Goal: Task Accomplishment & Management: Use online tool/utility

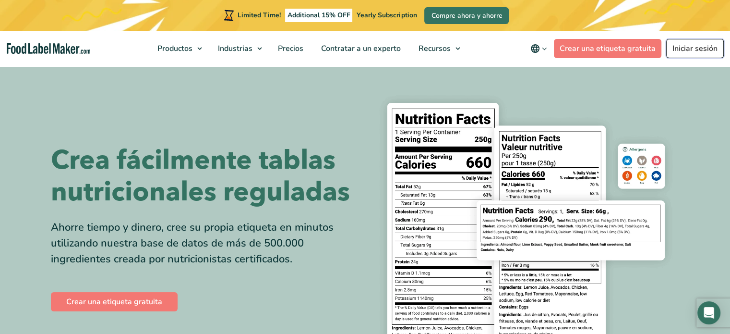
click at [674, 44] on link "Iniciar sesión" at bounding box center [695, 48] width 58 height 19
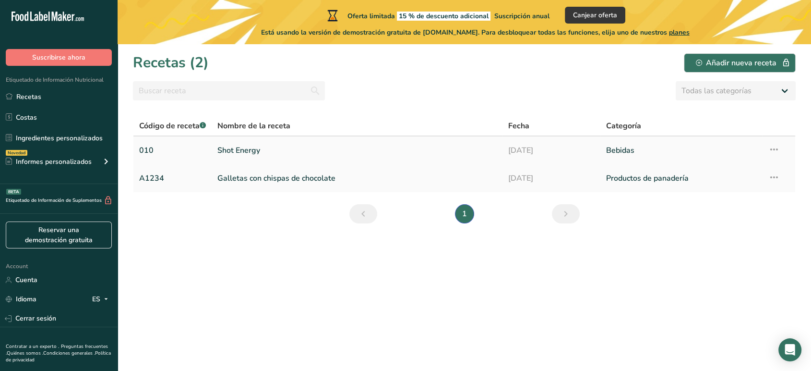
click at [253, 154] on link "Shot Energy" at bounding box center [356, 150] width 279 height 20
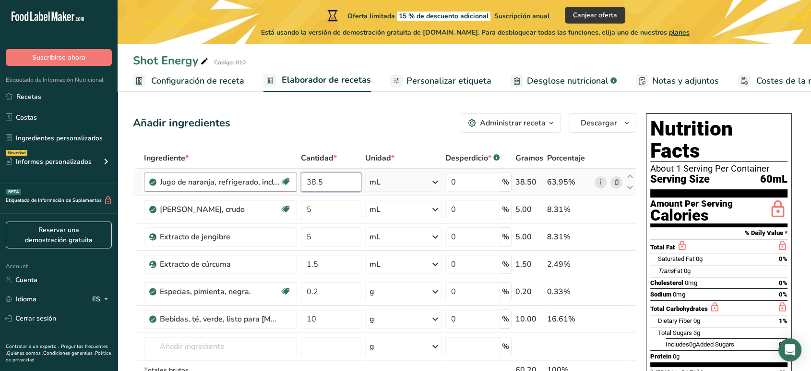
drag, startPoint x: 327, startPoint y: 182, endPoint x: 287, endPoint y: 183, distance: 39.4
click at [287, 183] on tr "Jugo de naranja, refrigerado, incluye concentrado. Libre de lácteos Libre de gl…" at bounding box center [384, 181] width 503 height 27
type input "30"
drag, startPoint x: 339, startPoint y: 186, endPoint x: 283, endPoint y: 185, distance: 56.2
click at [283, 185] on tr "Jugo de naranja, refrigerado, incluye concentrado. Libre de lácteos Libre de gl…" at bounding box center [384, 181] width 503 height 27
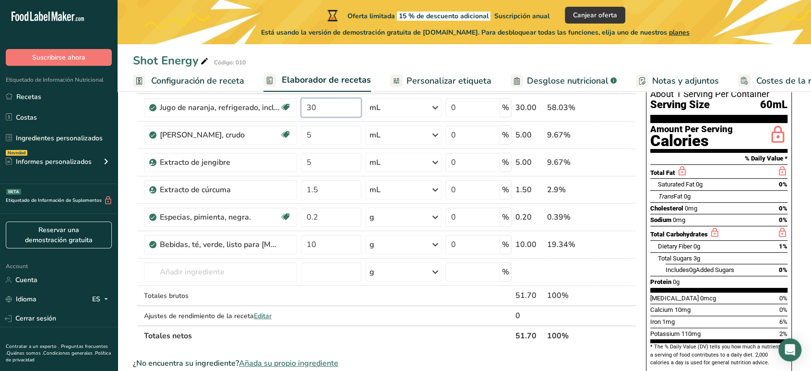
scroll to position [320, 0]
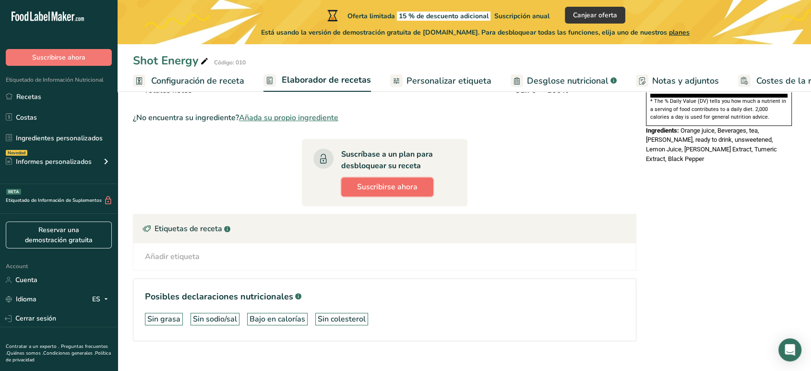
click at [388, 181] on span "Suscribirse ahora" at bounding box center [387, 187] width 60 height 12
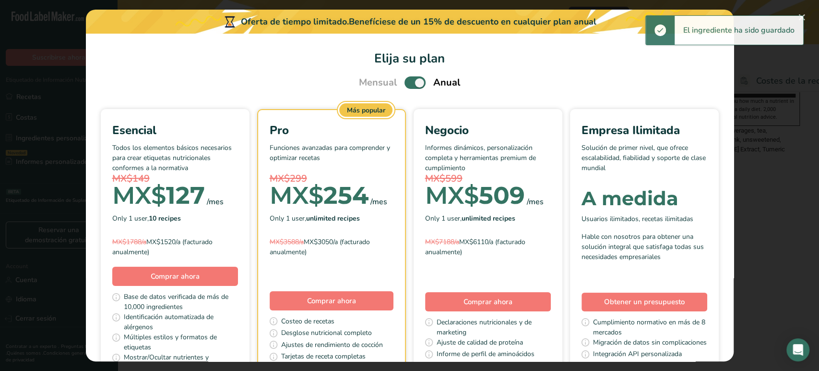
click at [181, 214] on b "10 recipes" at bounding box center [165, 218] width 32 height 9
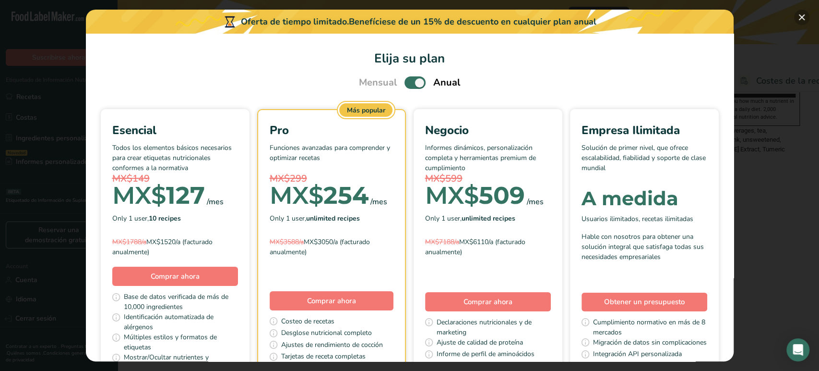
click at [809, 15] on button "Pick Your Pricing Plan Modal" at bounding box center [801, 17] width 15 height 15
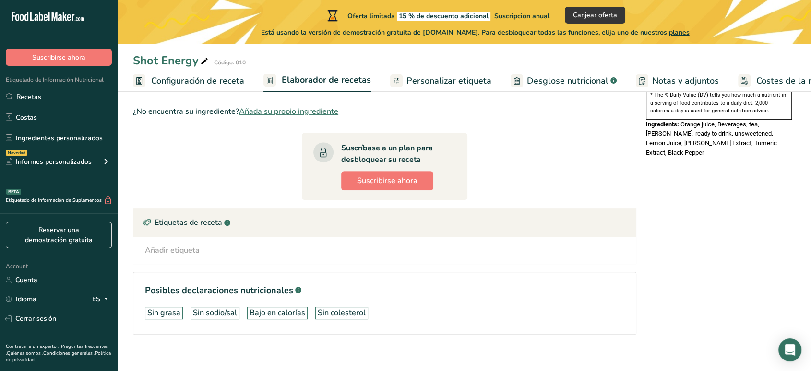
scroll to position [334, 0]
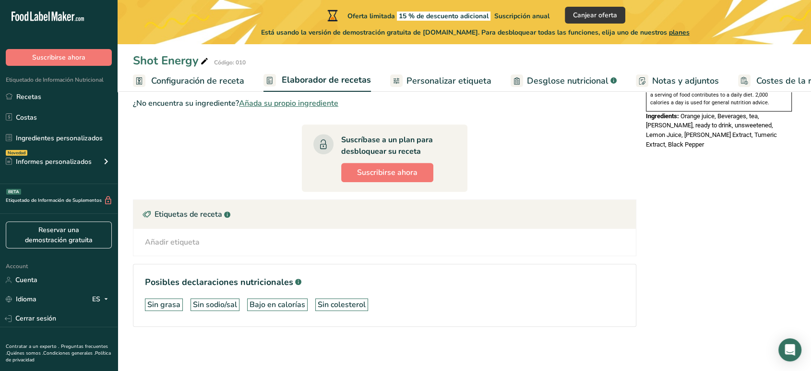
click at [351, 160] on div "Suscríbase a un plan para desbloquear su receta Suscribirse ahora" at bounding box center [394, 158] width 107 height 48
click at [360, 169] on span "Suscribirse ahora" at bounding box center [387, 173] width 60 height 12
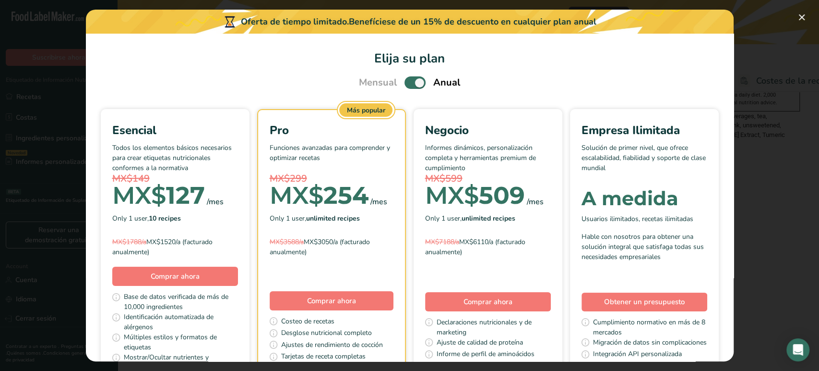
click at [206, 211] on div "Only 1 user, 10 recipes" at bounding box center [175, 218] width 126 height 14
click at [379, 80] on span "Mensual" at bounding box center [378, 82] width 38 height 14
click at [809, 15] on button "Pick Your Pricing Plan Modal" at bounding box center [801, 17] width 15 height 15
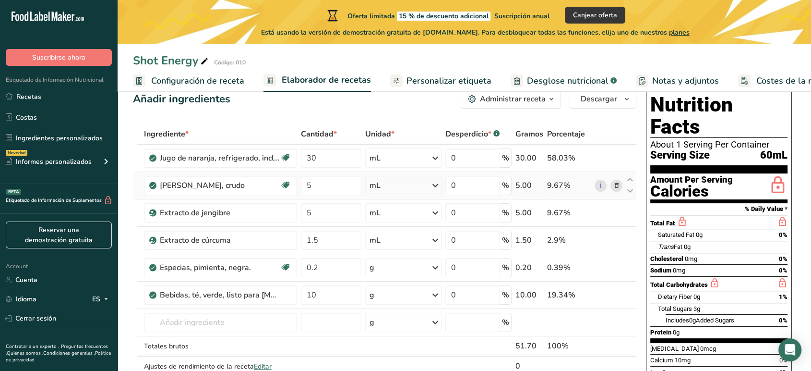
scroll to position [0, 0]
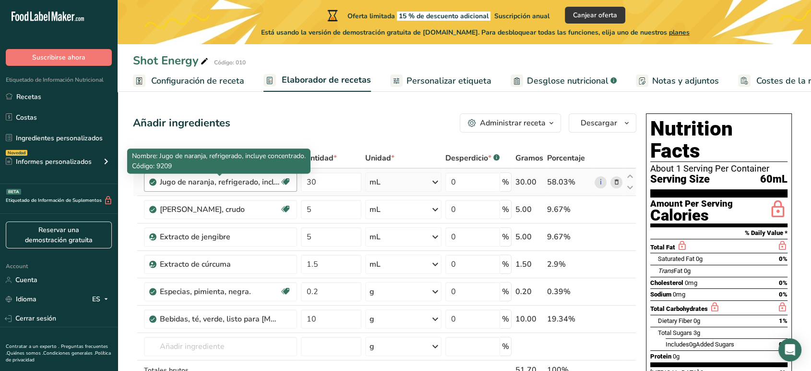
click at [260, 182] on div "Jugo de naranja, refrigerado, incluye concentrado." at bounding box center [220, 182] width 120 height 12
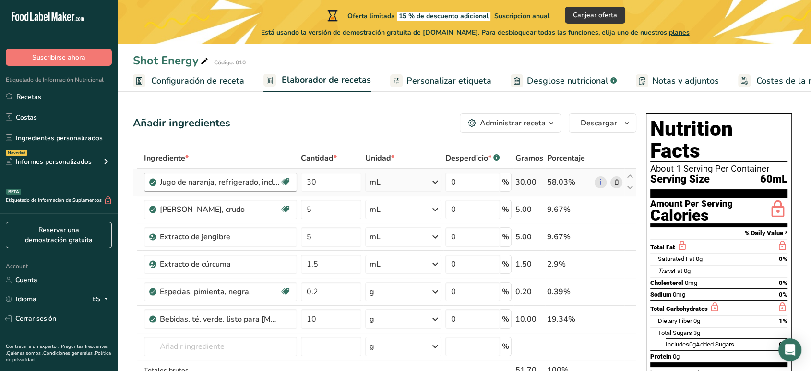
click at [253, 183] on div "Jugo de naranja, refrigerado, incluye concentrado." at bounding box center [220, 182] width 120 height 12
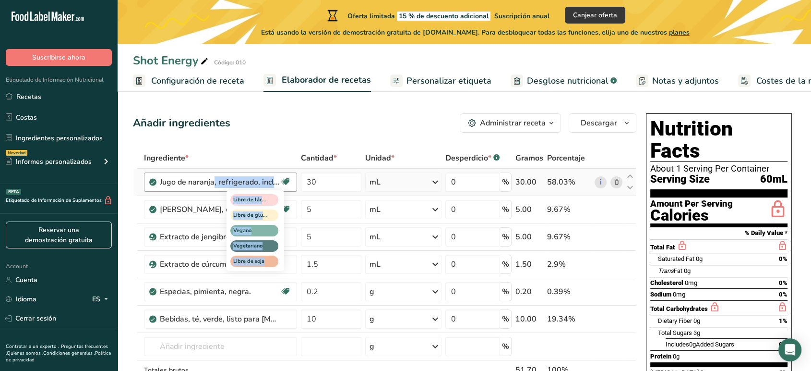
click at [272, 199] on span "Libre de lácteos" at bounding box center [254, 200] width 48 height 12
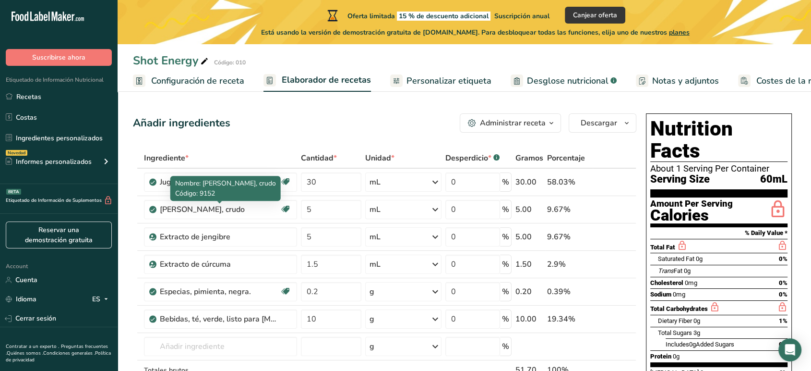
click at [200, 183] on span "Nombre: Jugo de limón, crudo" at bounding box center [225, 183] width 101 height 9
click at [214, 178] on div "Nombre: Jugo de limón, crudo Código: 9152" at bounding box center [225, 188] width 110 height 25
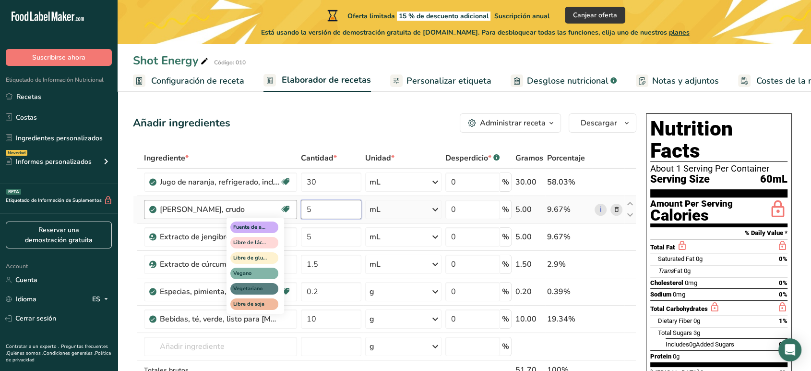
drag, startPoint x: 334, startPoint y: 208, endPoint x: 287, endPoint y: 210, distance: 46.1
click at [287, 210] on tr "Jugo de limón, crudo Fuente de antioxidantes Libre de lácteos Libre de gluten V…" at bounding box center [384, 209] width 503 height 27
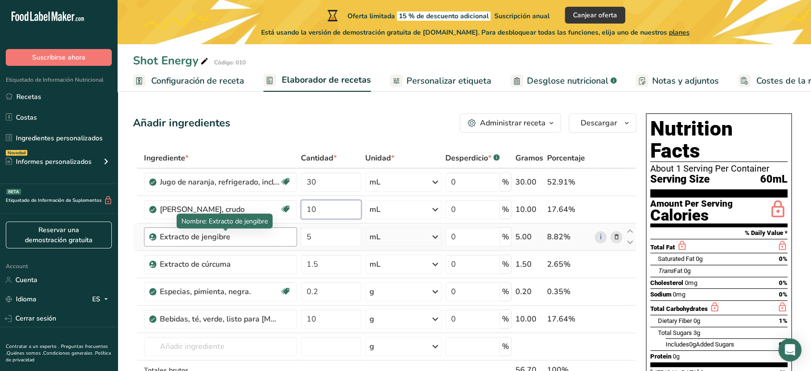
type input "10"
click at [272, 238] on div "Ingrediente * Cantidad * Unidad * Desperdicio * .a-a{fill:#347362;}.b-a{fill:#f…" at bounding box center [384, 284] width 503 height 272
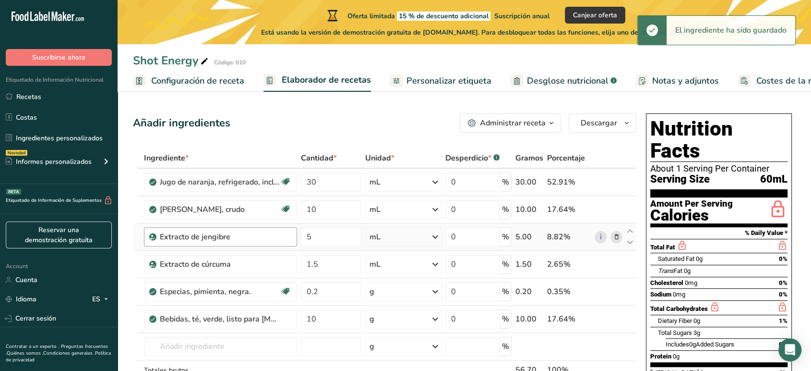
drag, startPoint x: 254, startPoint y: 237, endPoint x: 154, endPoint y: 243, distance: 100.5
click at [154, 243] on div "Extracto de jengibre" at bounding box center [220, 236] width 153 height 19
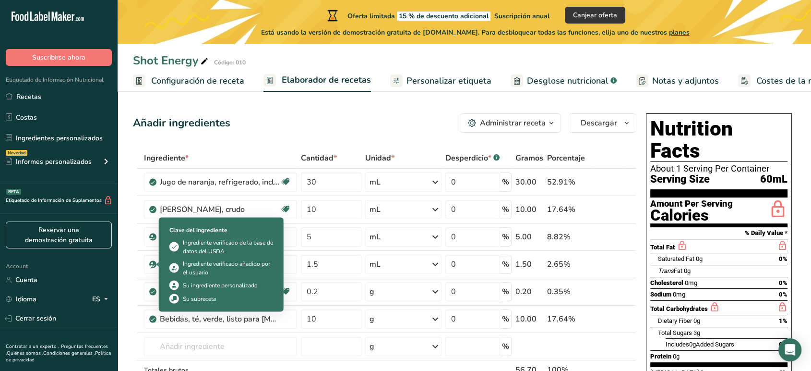
click at [259, 242] on div "Ingrediente verificado de la base de datos del USDA" at bounding box center [228, 246] width 90 height 17
click at [272, 239] on div "Ingrediente verificado de la base de datos del USDA" at bounding box center [228, 246] width 90 height 17
click at [291, 236] on div "Extracto de jengibre" at bounding box center [220, 236] width 153 height 19
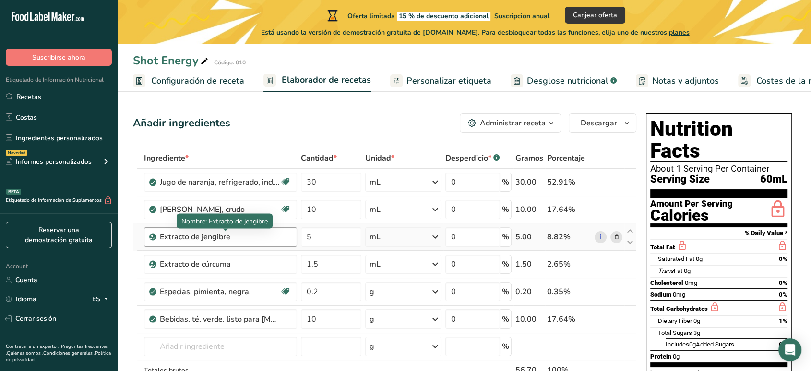
click at [246, 236] on div "Extracto de jengibre" at bounding box center [220, 237] width 120 height 12
click at [246, 234] on div "Extracto de jengibre" at bounding box center [220, 237] width 120 height 12
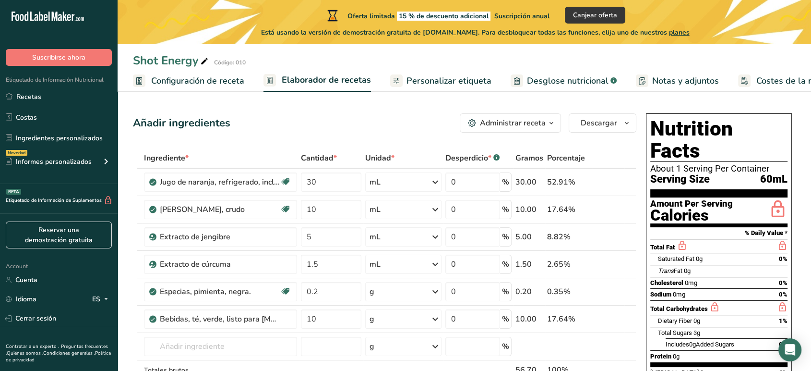
click at [194, 76] on span "Configuración de receta" at bounding box center [197, 80] width 93 height 13
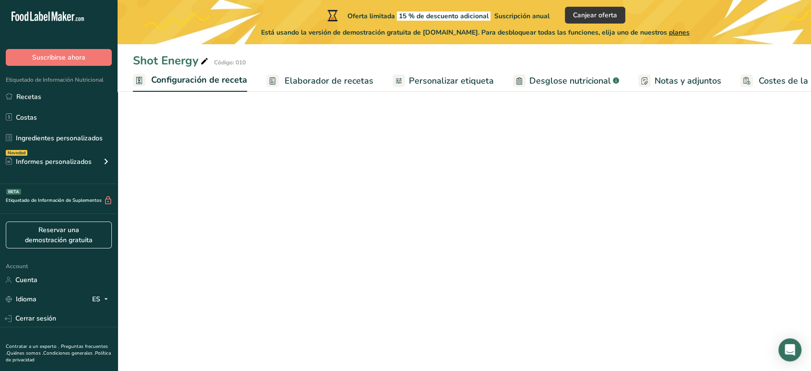
scroll to position [0, 3]
select select "17"
select select "22"
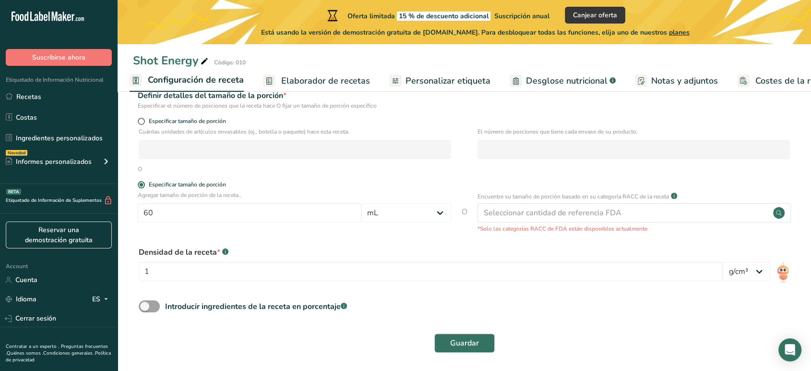
scroll to position [131, 0]
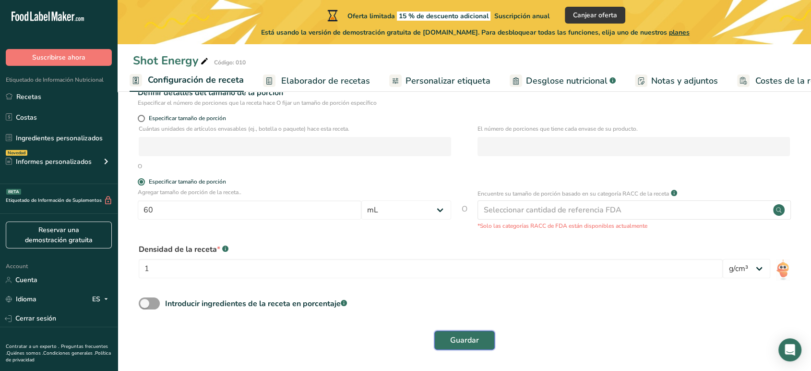
click at [465, 340] on span "Guardar" at bounding box center [464, 340] width 29 height 12
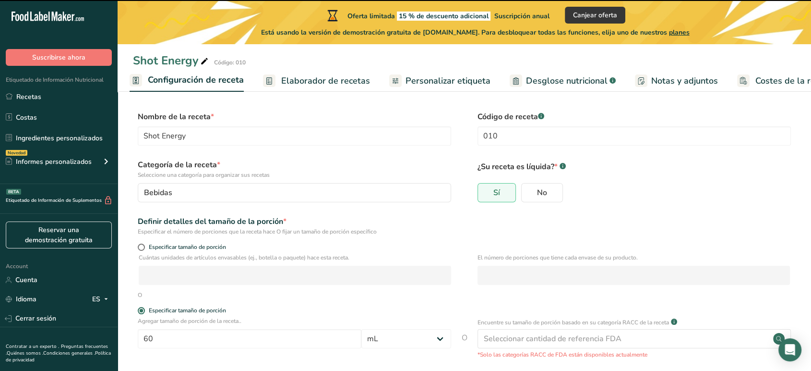
scroll to position [0, 0]
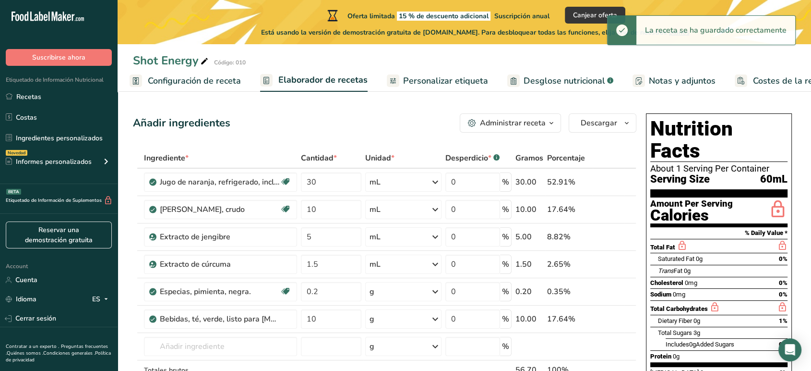
click at [445, 80] on span "Personalizar etiqueta" at bounding box center [445, 80] width 85 height 13
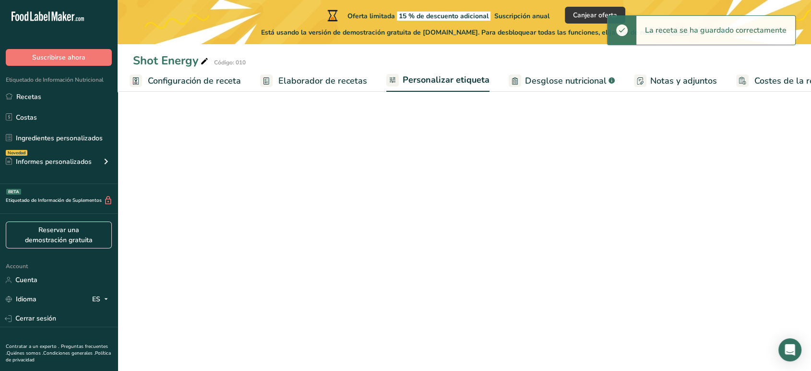
scroll to position [0, 34]
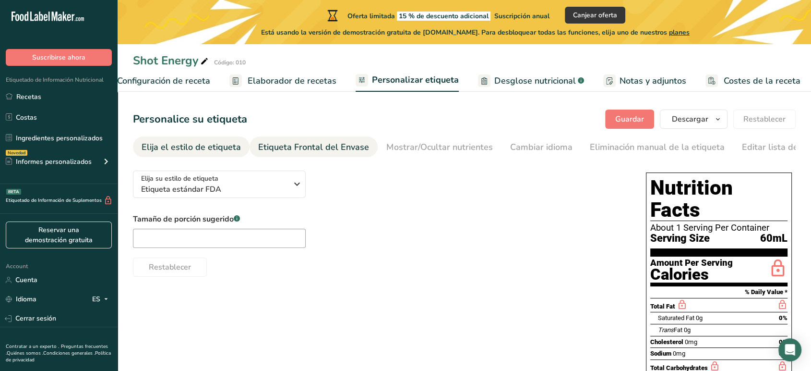
click at [285, 141] on div "Etiqueta Frontal del Envase" at bounding box center [313, 147] width 111 height 13
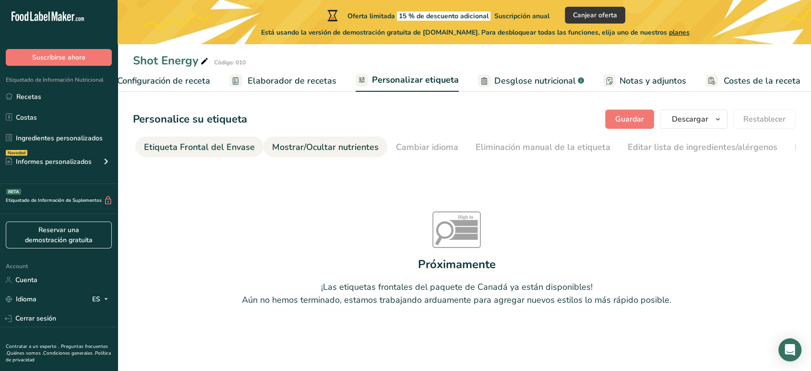
click at [349, 150] on div "Mostrar/Ocultar nutrientes" at bounding box center [325, 147] width 107 height 13
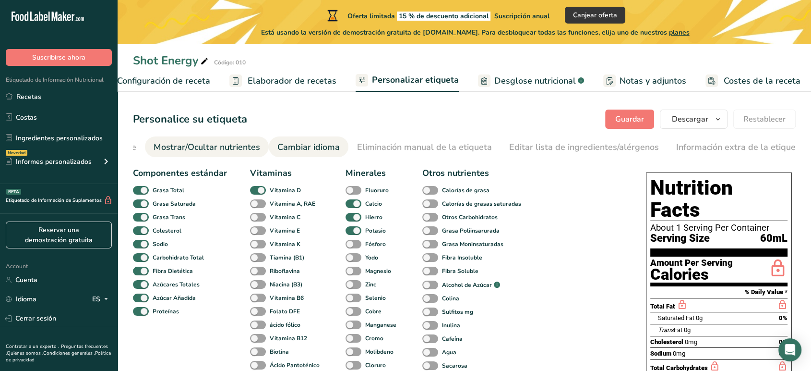
scroll to position [0, 233]
click at [353, 191] on span at bounding box center [354, 190] width 16 height 9
click at [352, 191] on input "Fluoruro" at bounding box center [349, 190] width 6 height 6
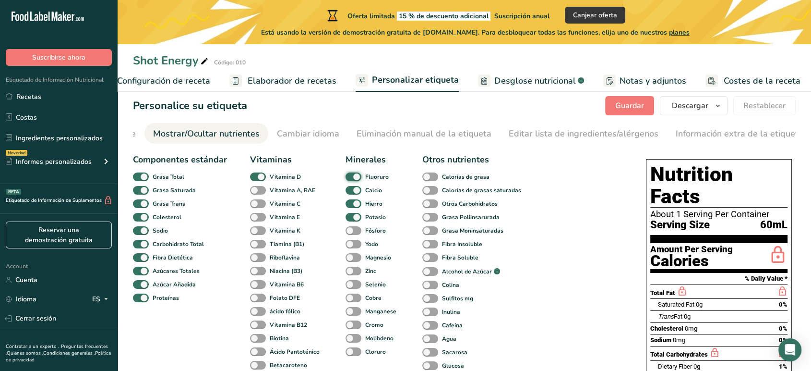
scroll to position [12, 0]
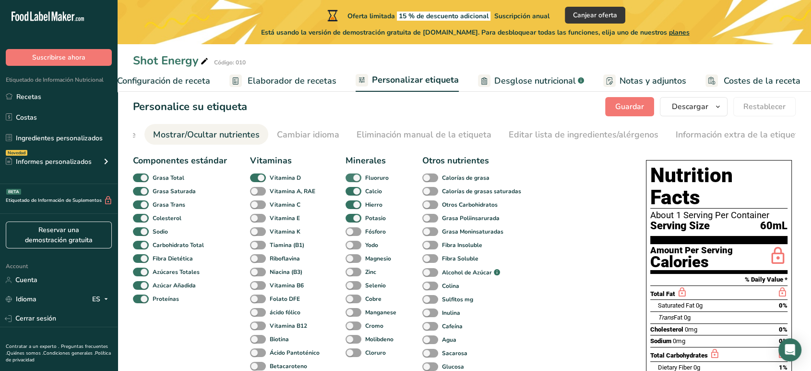
click at [349, 179] on span at bounding box center [354, 177] width 16 height 9
click at [349, 179] on input "Fluoruro" at bounding box center [349, 177] width 6 height 6
checkbox input "false"
click at [262, 205] on span at bounding box center [258, 204] width 16 height 9
click at [256, 205] on input "Vitamina C" at bounding box center [253, 204] width 6 height 6
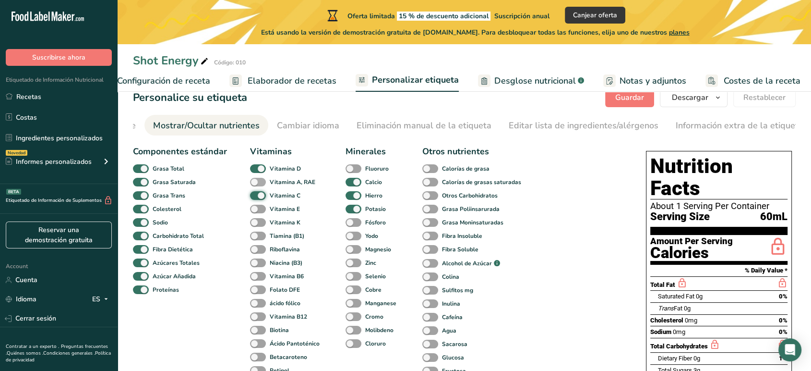
scroll to position [0, 0]
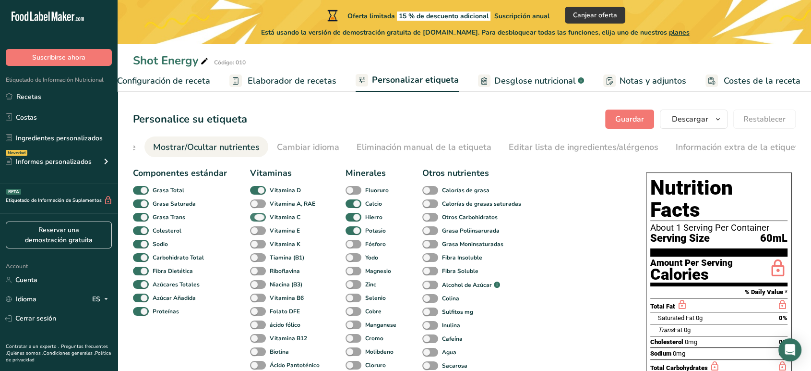
click at [260, 216] on span at bounding box center [258, 217] width 16 height 9
click at [256, 216] on input "Vitamina C" at bounding box center [253, 217] width 6 height 6
checkbox input "false"
click at [503, 83] on span "Desglose nutricional" at bounding box center [535, 80] width 82 height 13
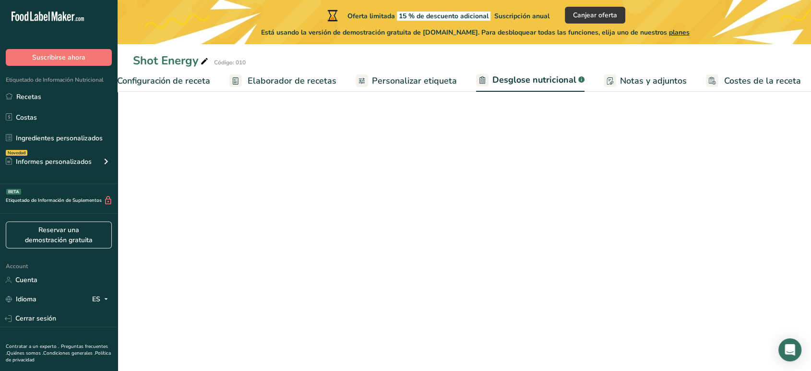
select select "Calories"
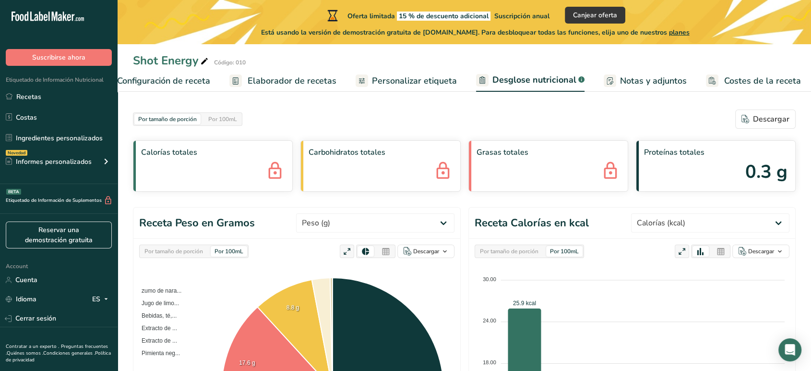
click at [169, 78] on span "Configuración de receta" at bounding box center [163, 80] width 93 height 13
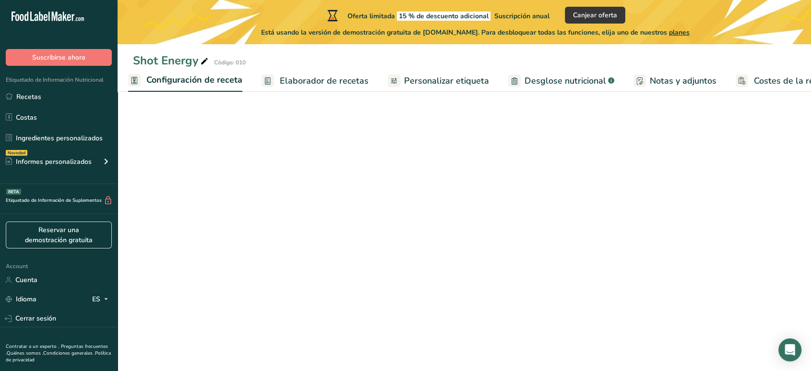
scroll to position [0, 3]
select select "17"
select select "22"
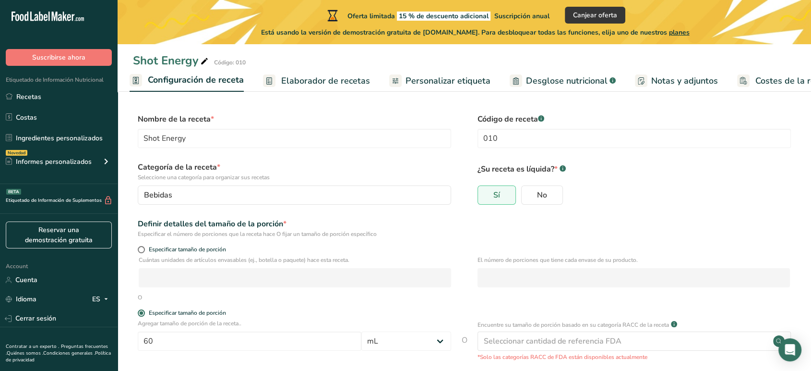
scroll to position [0, 0]
drag, startPoint x: 125, startPoint y: 62, endPoint x: 294, endPoint y: 58, distance: 169.0
click at [292, 57] on div "Shot Energy Código: 010" at bounding box center [465, 60] width 694 height 17
click at [369, 55] on div "Shot Energy Código: 010" at bounding box center [465, 60] width 694 height 17
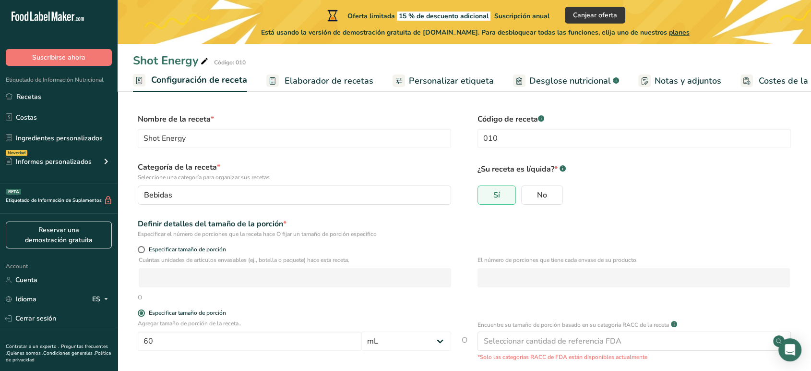
click at [291, 78] on span "Elaborador de recetas" at bounding box center [329, 80] width 89 height 13
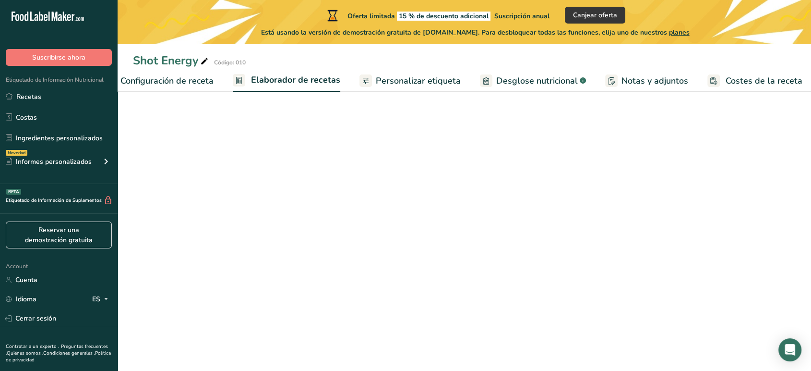
scroll to position [0, 34]
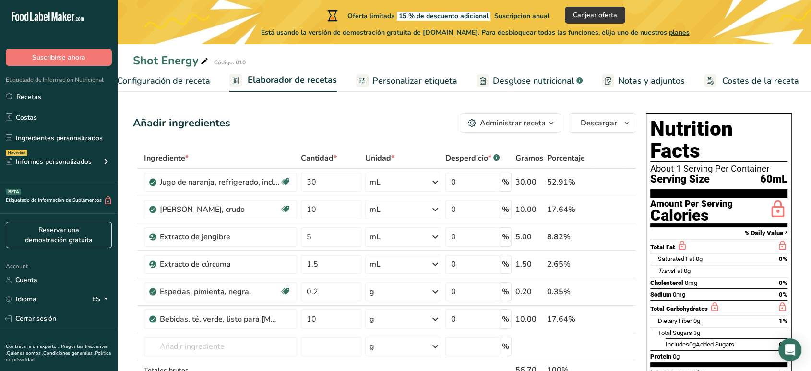
click at [386, 82] on span "Personalizar etiqueta" at bounding box center [414, 80] width 85 height 13
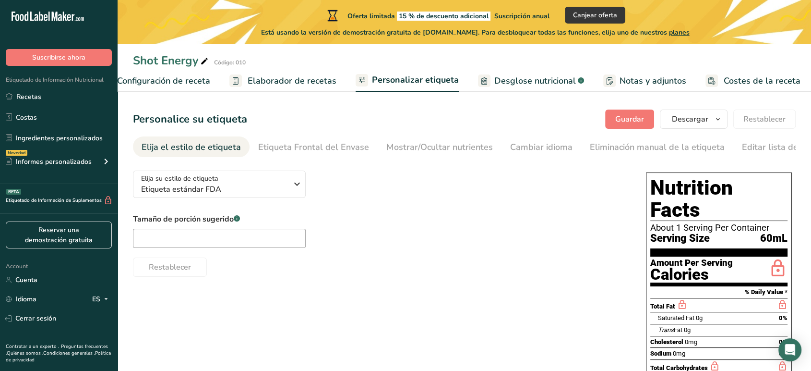
click at [506, 72] on link "Desglose nutricional .a-a{fill:#347362;}.b-a{fill:#fff;}" at bounding box center [531, 81] width 106 height 22
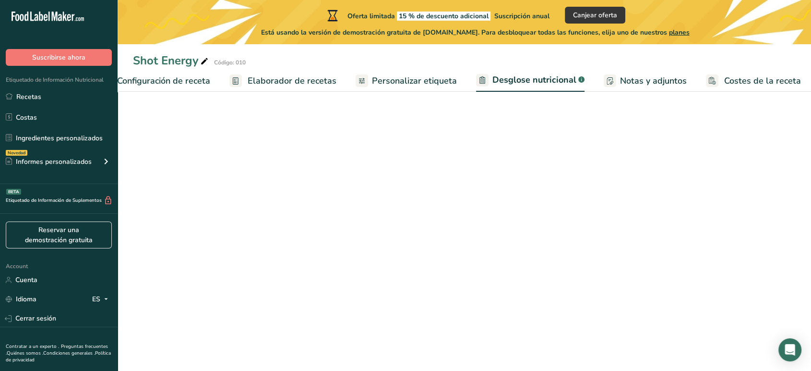
click at [624, 75] on span "Notas y adjuntos" at bounding box center [653, 80] width 67 height 13
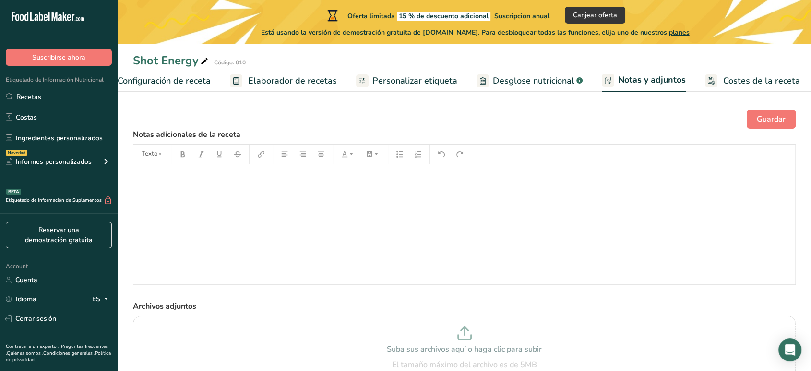
click at [707, 81] on g at bounding box center [711, 80] width 12 height 12
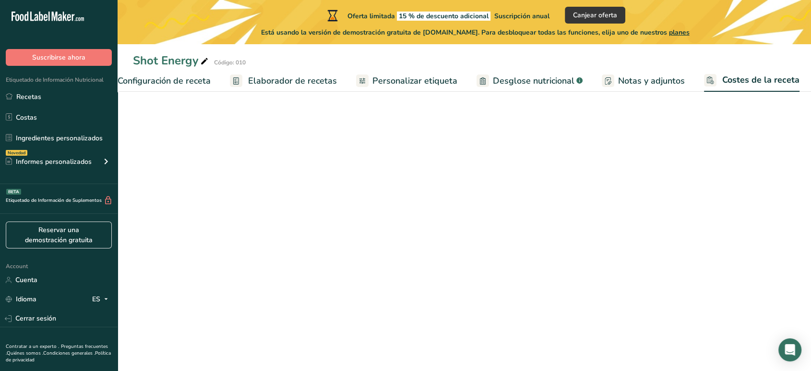
click at [634, 84] on span "Notas y adjuntos" at bounding box center [651, 80] width 67 height 13
click at [513, 81] on span "Desglose nutricional" at bounding box center [534, 80] width 82 height 13
select select "Calories"
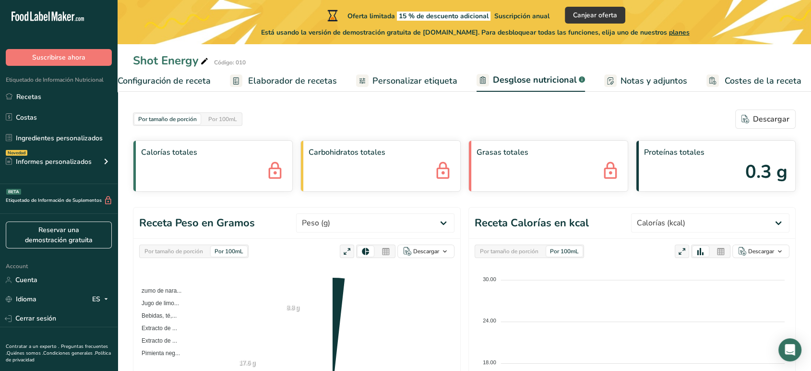
scroll to position [0, 34]
click at [372, 81] on span "Personalizar etiqueta" at bounding box center [414, 80] width 85 height 13
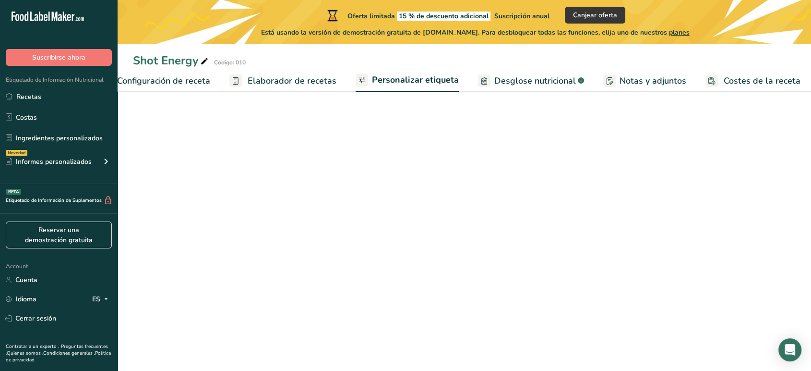
click at [274, 76] on span "Elaborador de recetas" at bounding box center [292, 80] width 89 height 13
click at [189, 77] on span "Configuración de receta" at bounding box center [163, 80] width 93 height 13
select select "17"
select select "22"
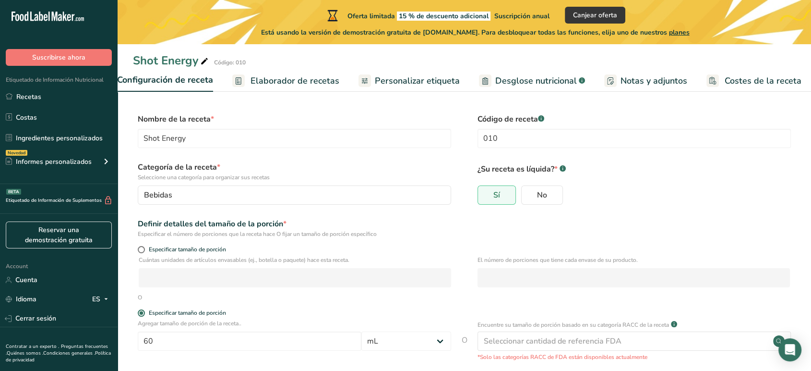
scroll to position [0, 3]
click at [112, 265] on div "Account Cuenta Idioma ES English Spanish Cerrar sesión" at bounding box center [59, 293] width 118 height 67
click at [413, 89] on link "Personalizar etiqueta" at bounding box center [439, 81] width 101 height 22
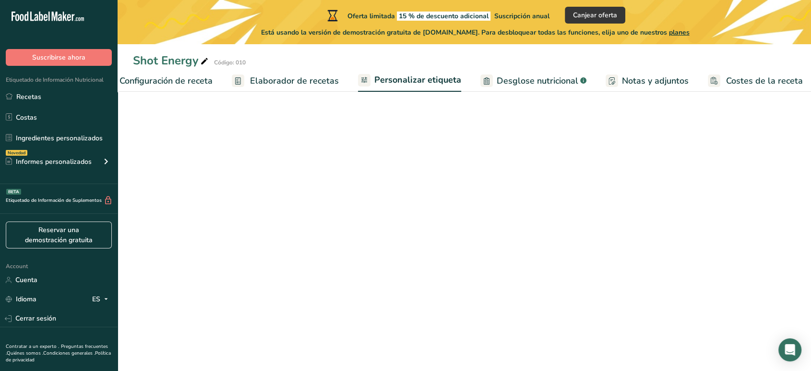
scroll to position [0, 34]
click at [503, 77] on span "Desglose nutricional" at bounding box center [535, 80] width 82 height 13
click at [476, 77] on div at bounding box center [482, 80] width 12 height 12
select select "Calories"
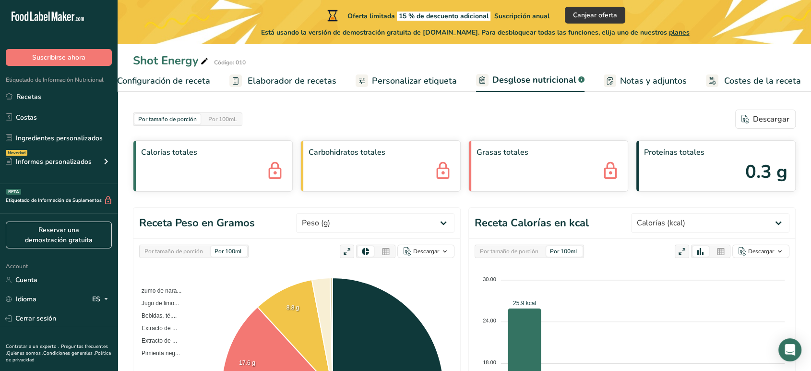
click at [626, 80] on span "Notas y adjuntos" at bounding box center [653, 80] width 67 height 13
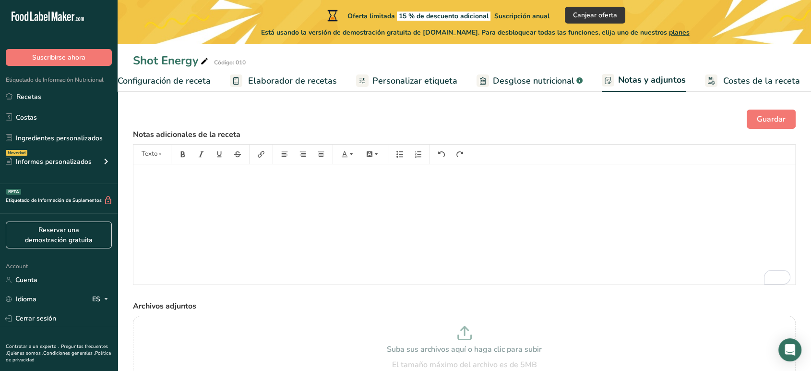
click at [725, 80] on span "Costes de la receta" at bounding box center [761, 80] width 77 height 13
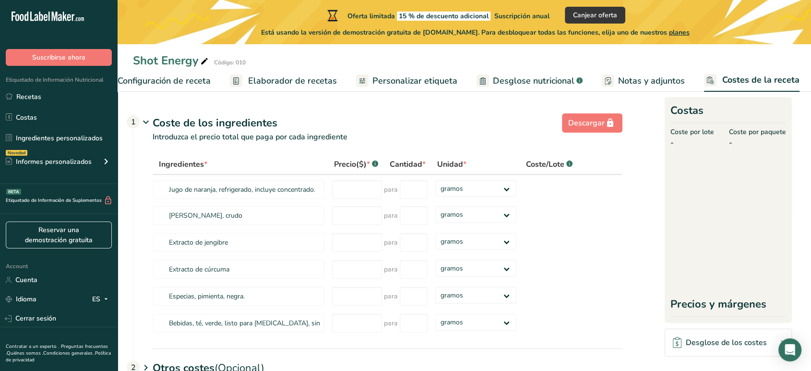
click at [172, 84] on span "Configuración de receta" at bounding box center [164, 80] width 93 height 13
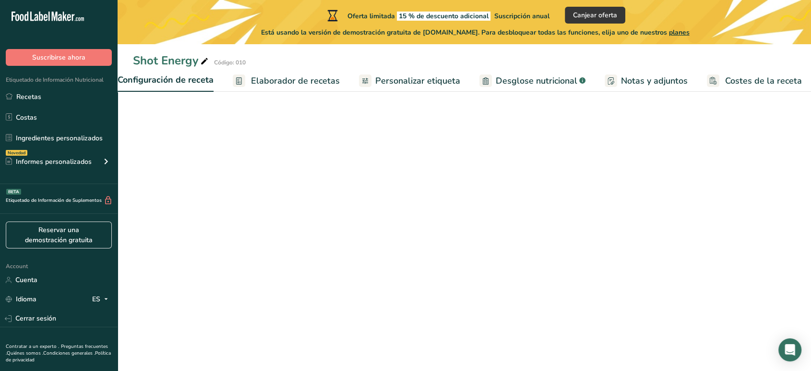
scroll to position [0, 3]
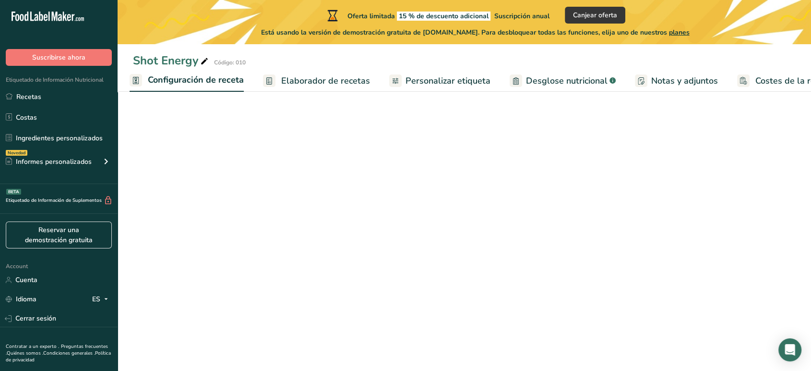
select select "17"
select select "22"
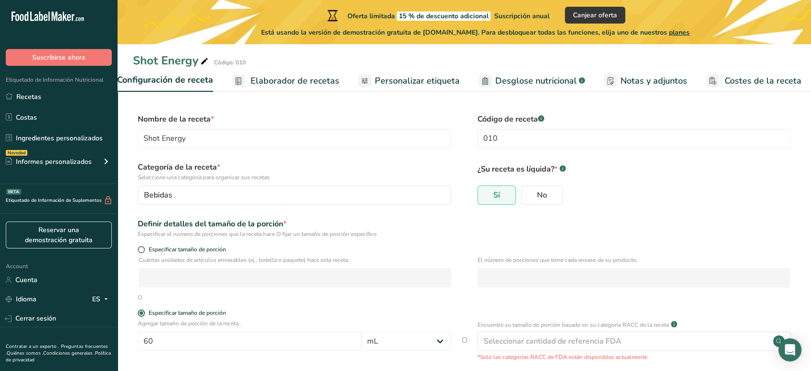
scroll to position [0, 0]
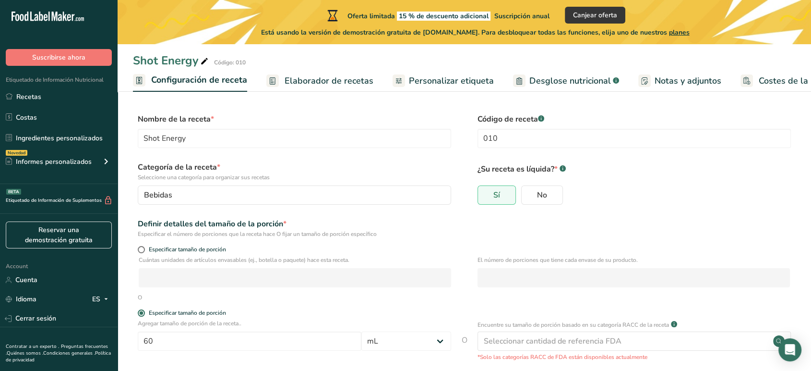
click at [306, 86] on span "Elaborador de recetas" at bounding box center [329, 80] width 89 height 13
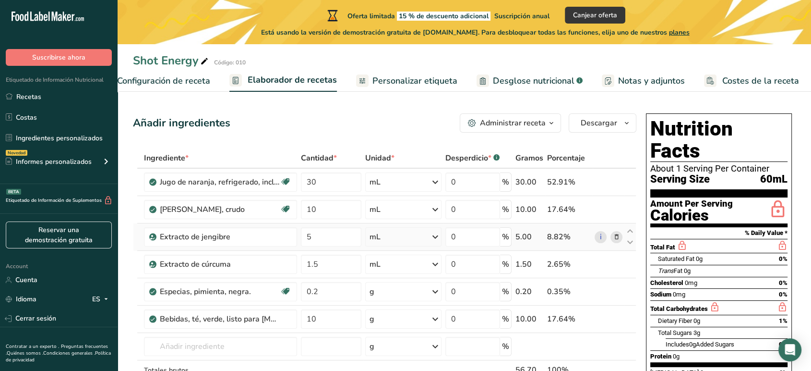
click at [614, 235] on icon at bounding box center [616, 237] width 7 height 10
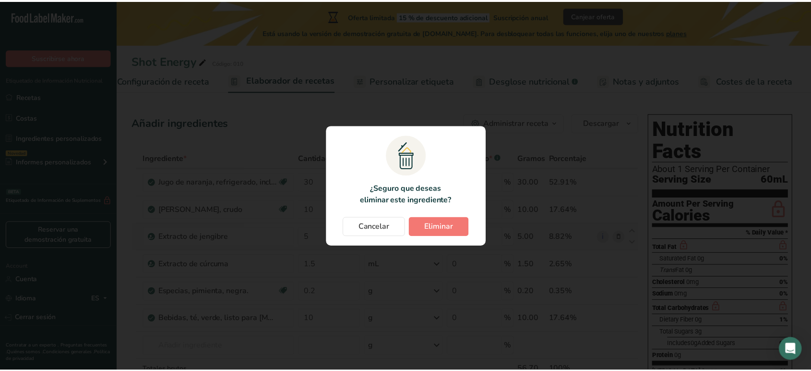
scroll to position [0, 26]
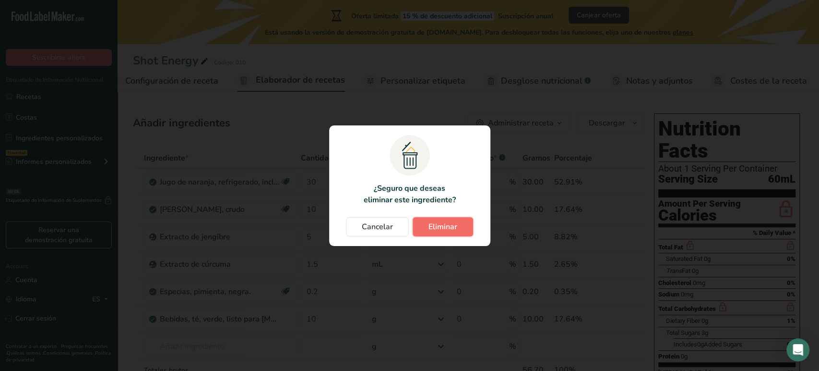
click at [438, 222] on span "Eliminar" at bounding box center [443, 227] width 29 height 12
type input "1.5"
type input "0.2"
type input "10"
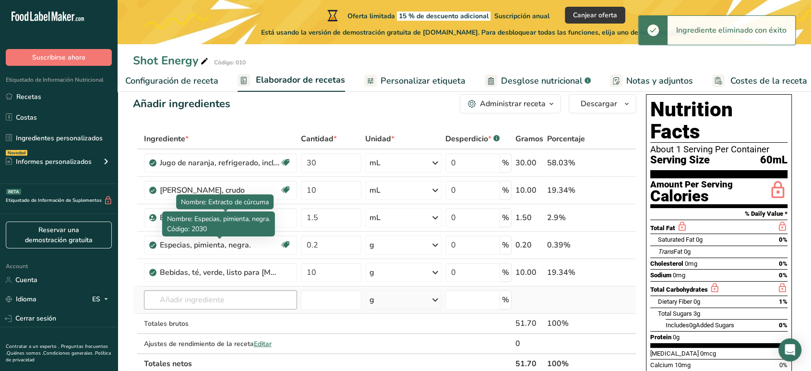
scroll to position [53, 0]
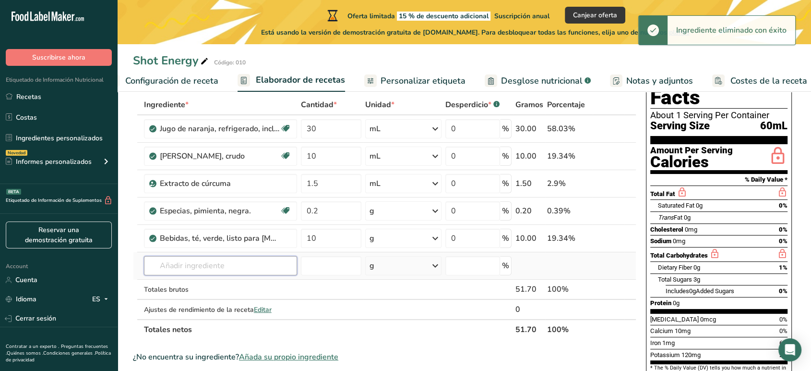
click at [228, 263] on input "text" at bounding box center [220, 265] width 153 height 19
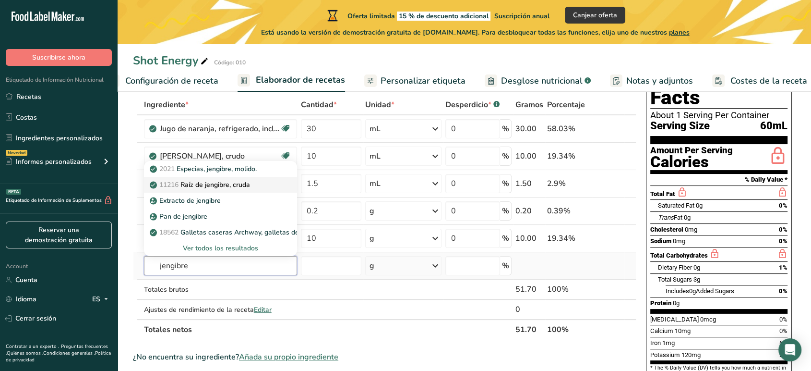
type input "jengibre"
click at [225, 185] on p "11216 Raíz de jengibre, cruda" at bounding box center [201, 185] width 98 height 10
type input "Ginger root, raw"
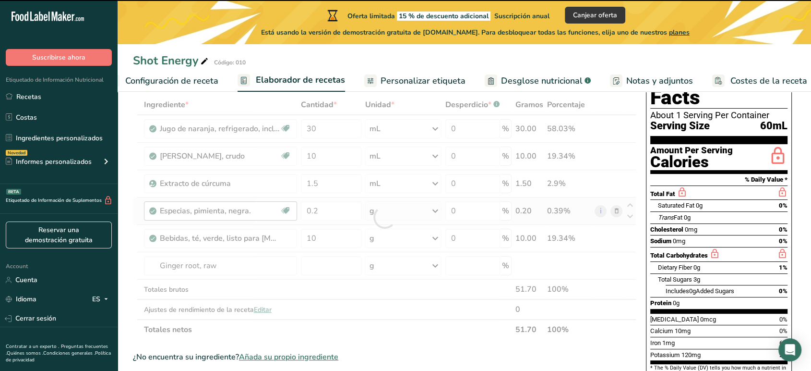
type input "0"
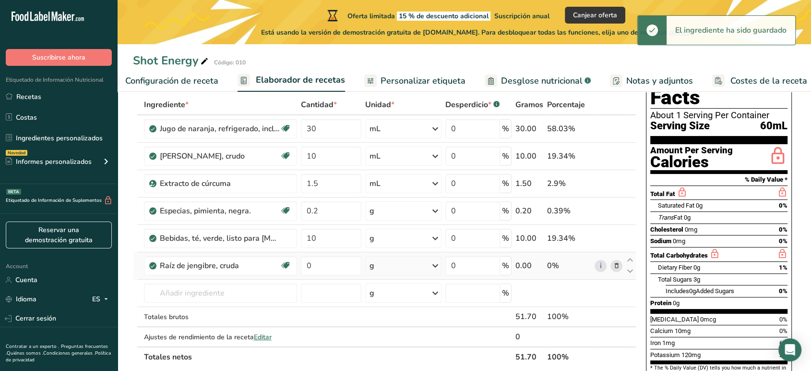
click at [380, 266] on div "g" at bounding box center [403, 265] width 76 height 19
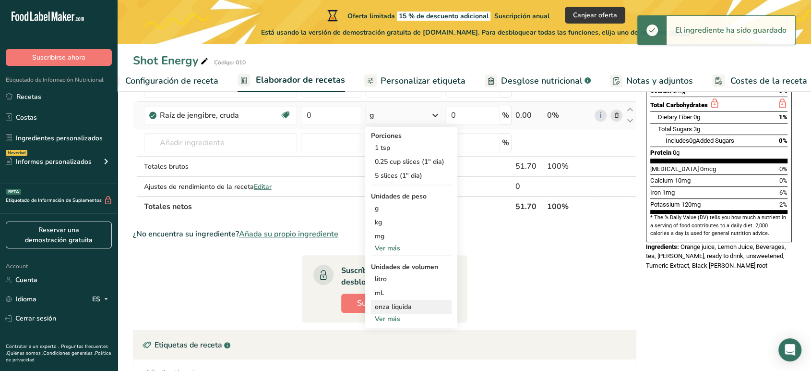
scroll to position [213, 0]
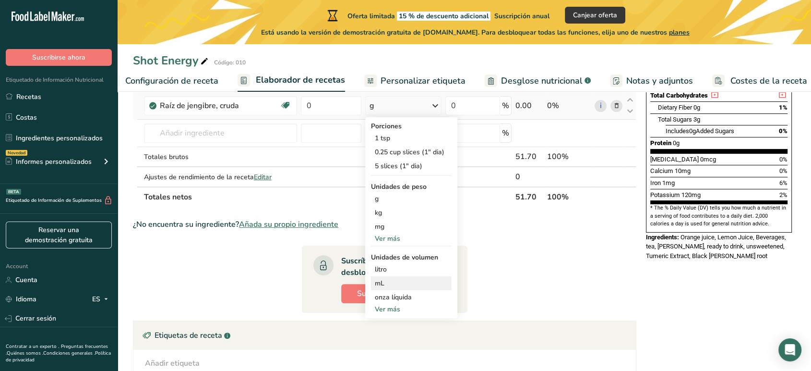
click at [399, 280] on div "mL" at bounding box center [411, 283] width 73 height 10
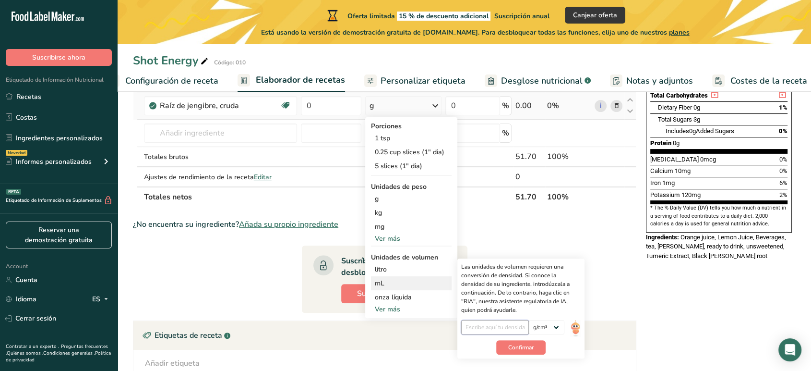
click at [495, 323] on input "number" at bounding box center [495, 327] width 68 height 14
type input "1"
click at [508, 343] on span "Confirmar" at bounding box center [520, 347] width 25 height 9
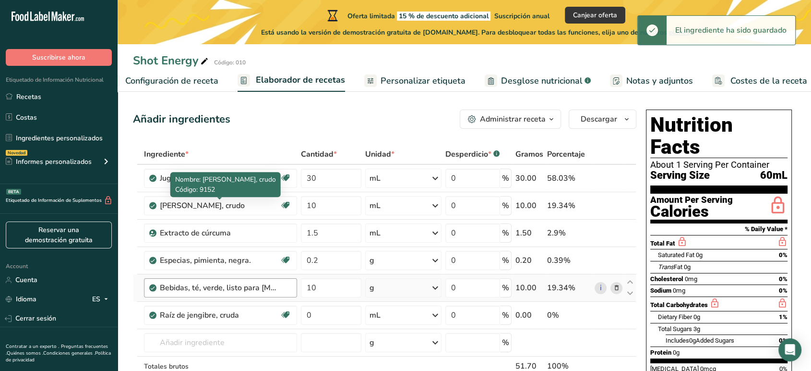
scroll to position [0, 0]
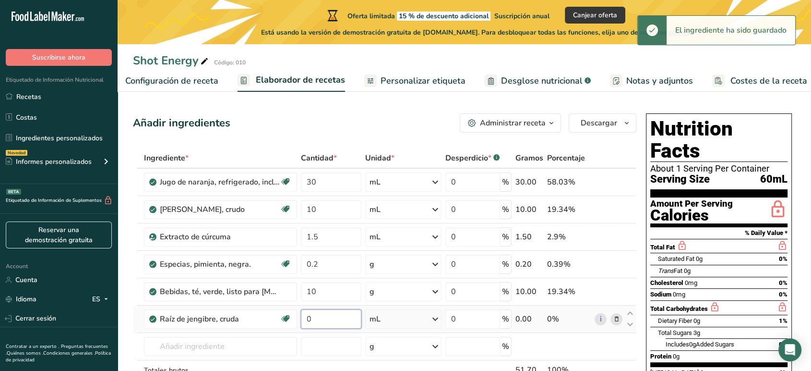
drag, startPoint x: 347, startPoint y: 317, endPoint x: 308, endPoint y: 317, distance: 39.4
click at [308, 317] on input "0" at bounding box center [331, 318] width 60 height 19
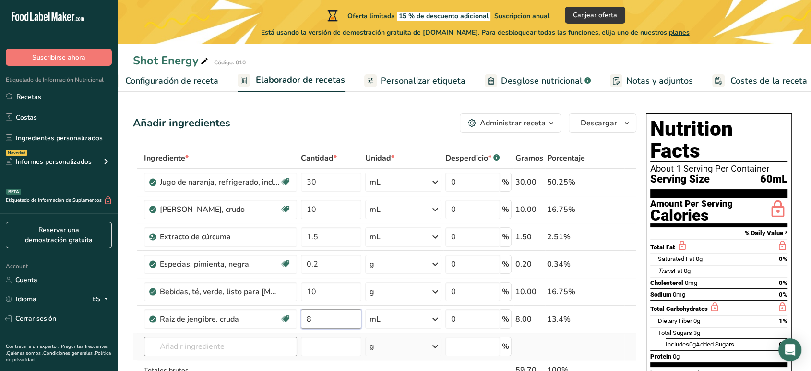
type input "8"
click at [219, 344] on div "Ingrediente * Cantidad * Unidad * Desperdicio * .a-a{fill:#347362;}.b-a{fill:#f…" at bounding box center [384, 284] width 503 height 272
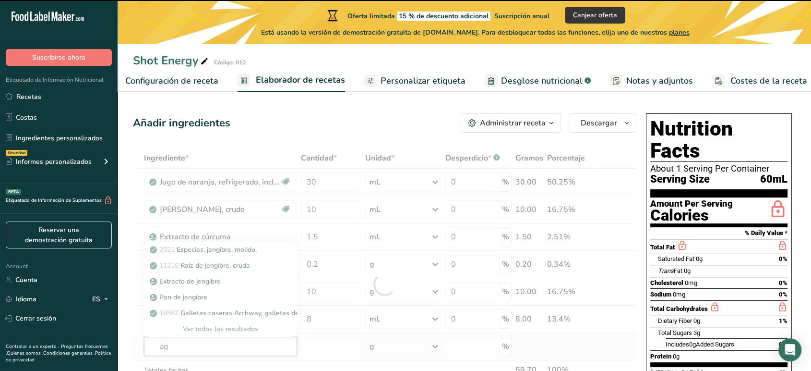
type input "agu"
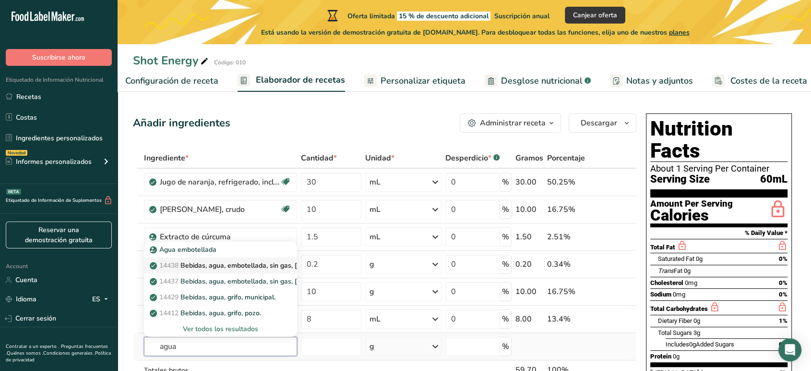
type input "agua"
click at [252, 266] on p "14438 Bebidas, agua, embotellada, sin gas, CRYSTAL GEYSER" at bounding box center [250, 265] width 197 height 10
type input "Beverages, water, bottled, non-carbonated, CRYSTAL GEYSER"
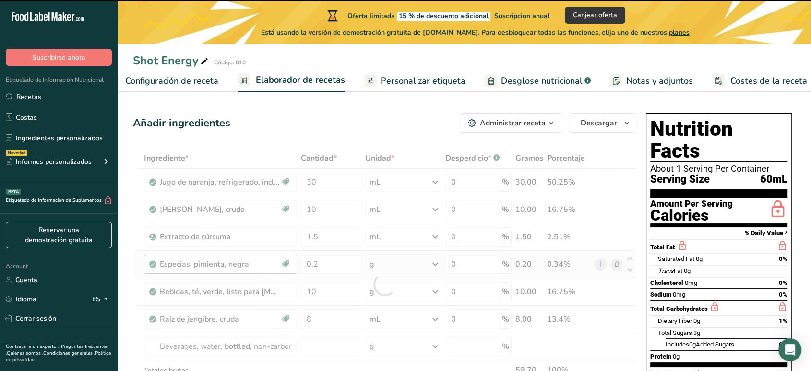
type input "0"
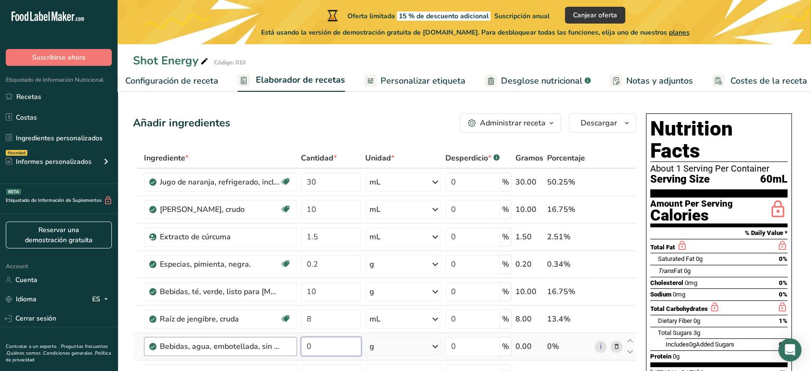
drag, startPoint x: 328, startPoint y: 348, endPoint x: 290, endPoint y: 343, distance: 38.7
click at [290, 344] on tr "Bebidas, agua, embotellada, sin gas, CRYSTAL GEYSER 0 g Porciones 1 fl oz 1 bot…" at bounding box center [384, 346] width 503 height 27
click at [354, 339] on input "12" at bounding box center [331, 345] width 60 height 19
type input "12"
click at [379, 342] on div "Ingrediente * Cantidad * Unidad * Desperdicio * .a-a{fill:#347362;}.b-a{fill:#f…" at bounding box center [384, 297] width 503 height 299
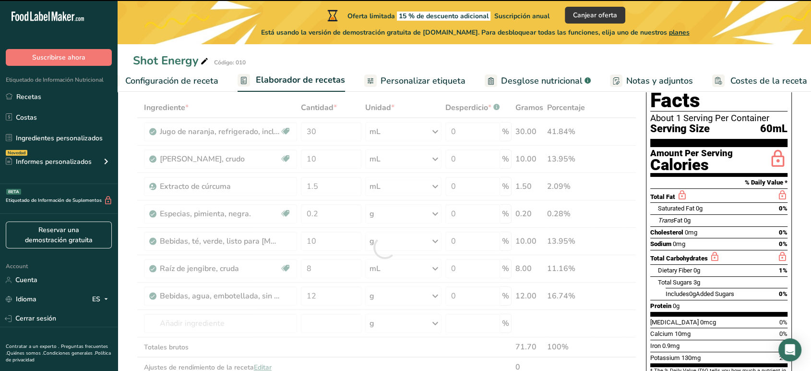
scroll to position [53, 0]
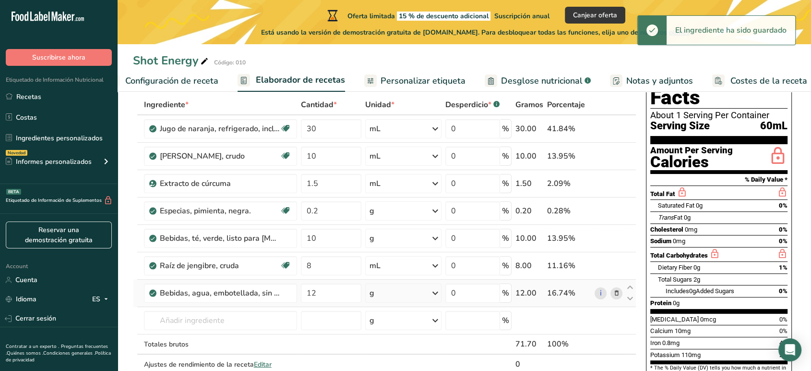
click at [393, 281] on td "g Porciones 1 fl oz 1 bottle 8 fl oz 1 bottle 500 ml Unidades de peso g kg mg V…" at bounding box center [403, 292] width 80 height 27
click at [395, 291] on div "g" at bounding box center [403, 292] width 76 height 19
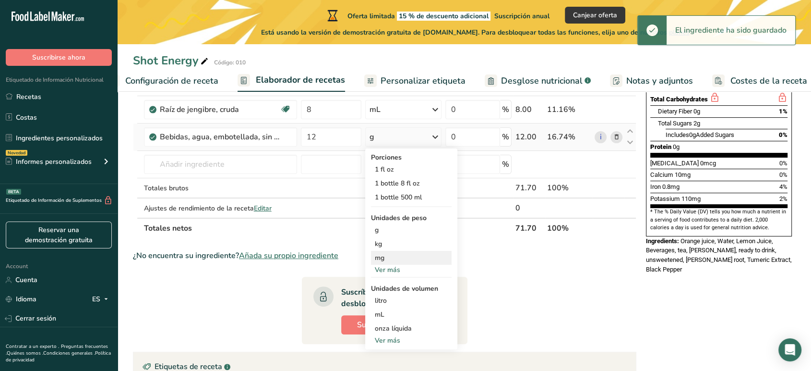
scroll to position [213, 0]
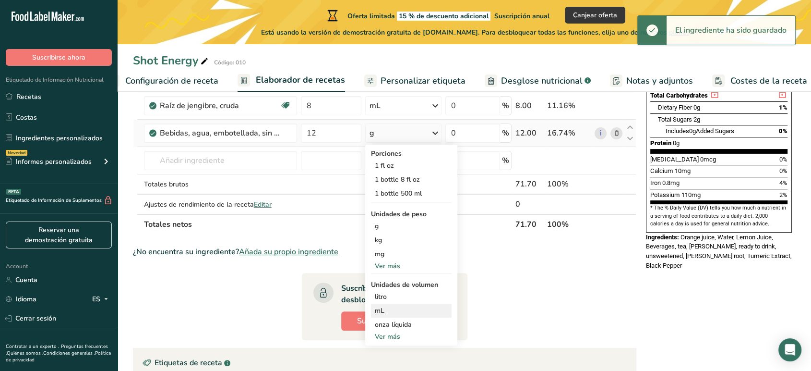
click at [397, 306] on div "mL" at bounding box center [411, 310] width 73 height 10
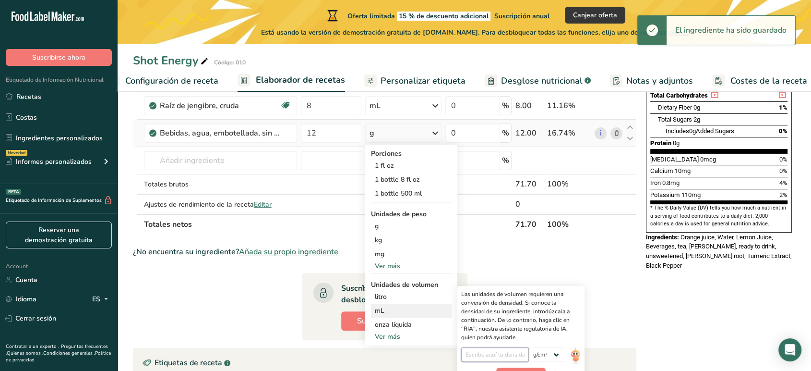
click at [489, 347] on input "number" at bounding box center [495, 354] width 68 height 14
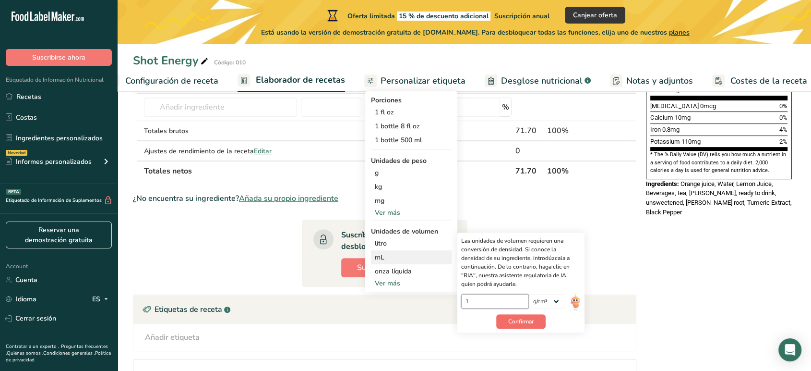
type input "1"
click at [519, 325] on button "Confirmar" at bounding box center [520, 321] width 49 height 14
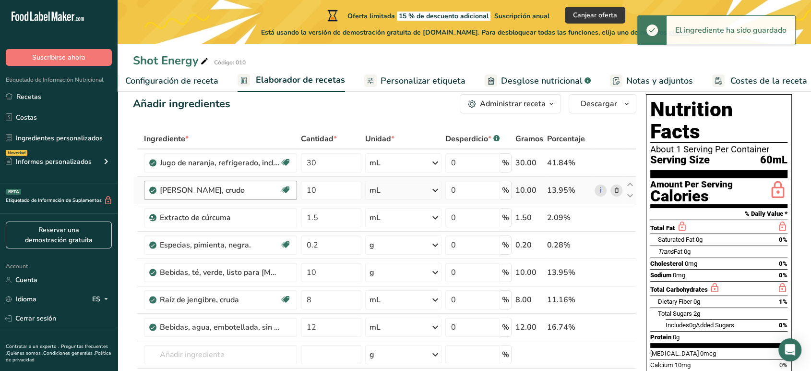
scroll to position [53, 0]
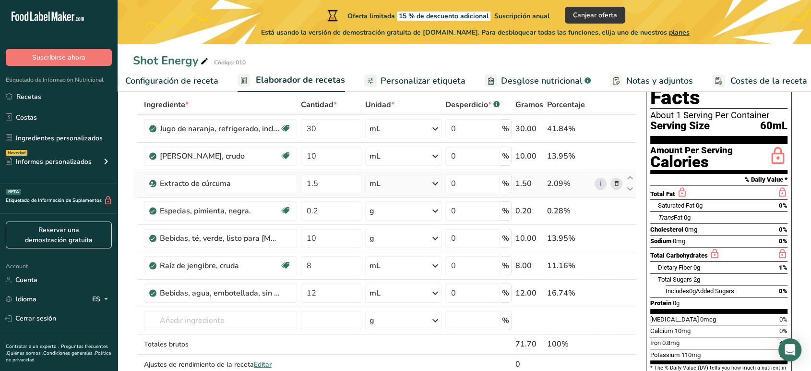
click at [617, 183] on icon at bounding box center [616, 184] width 7 height 10
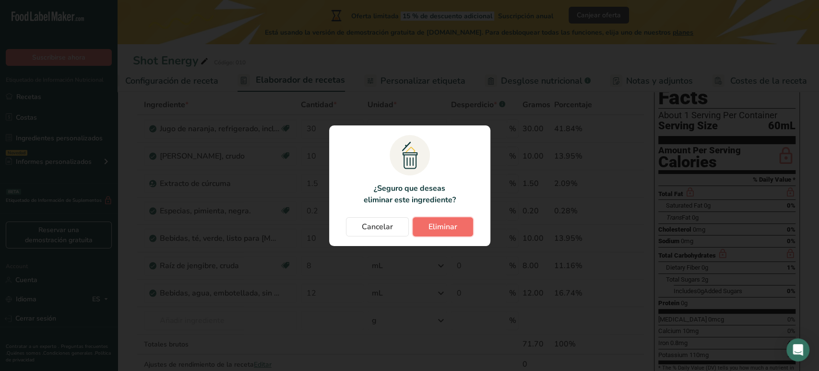
click at [431, 223] on span "Eliminar" at bounding box center [443, 227] width 29 height 12
type input "0.2"
type input "10"
type input "8"
type input "12"
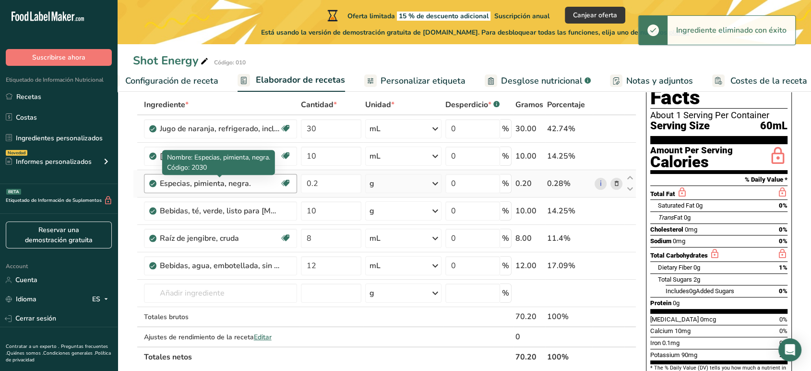
click at [230, 185] on div "Especias, pimienta, negra." at bounding box center [220, 184] width 120 height 12
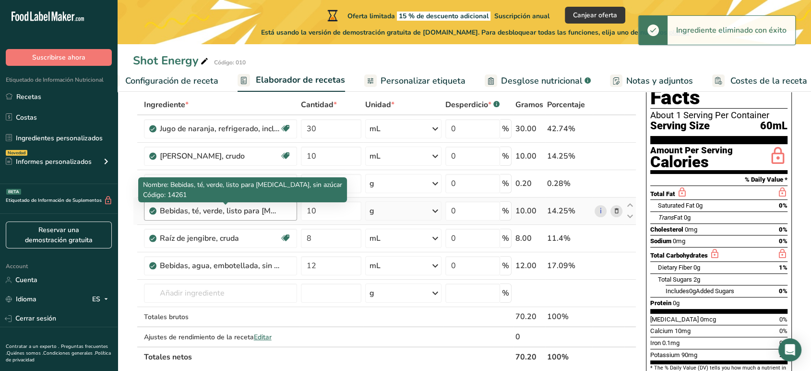
click at [230, 205] on div "Bebidas, té, verde, listo para beber, sin azúcar" at bounding box center [220, 211] width 120 height 12
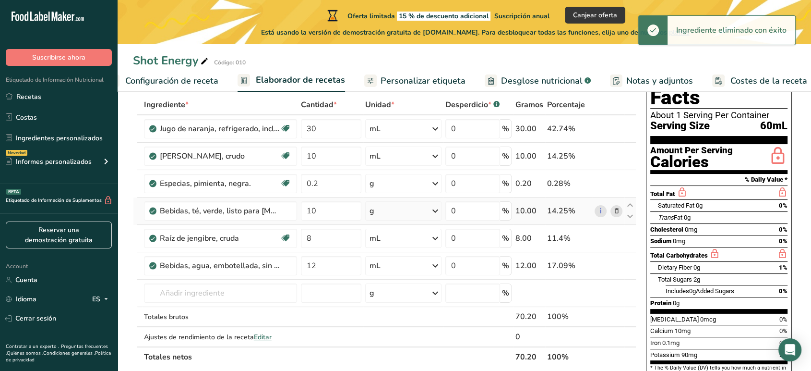
click at [619, 210] on icon at bounding box center [616, 211] width 7 height 10
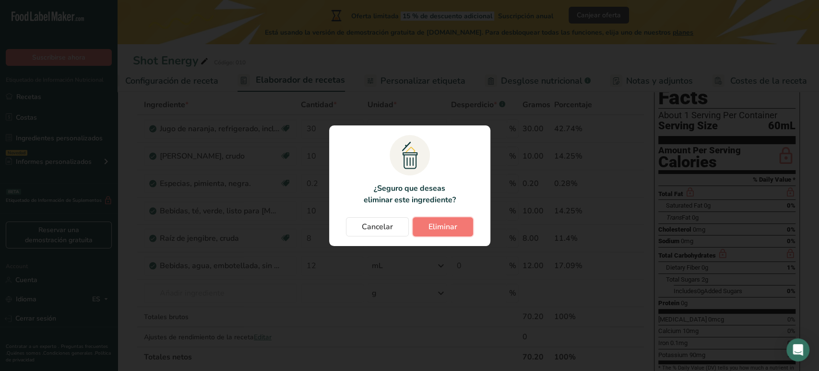
click at [460, 222] on button "Eliminar" at bounding box center [443, 226] width 60 height 19
type input "8"
type input "12"
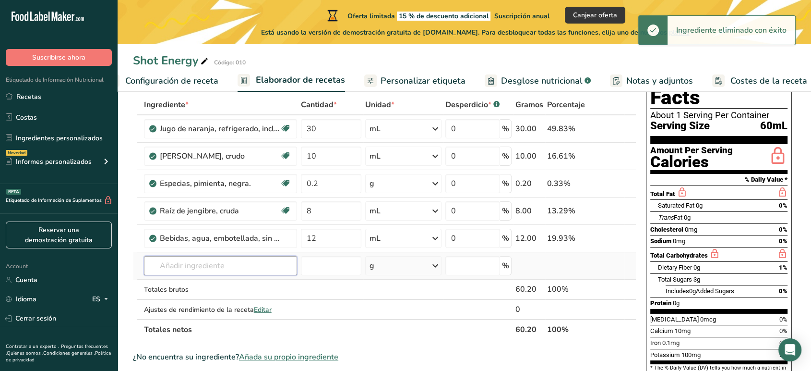
click at [238, 268] on input "text" at bounding box center [220, 265] width 153 height 19
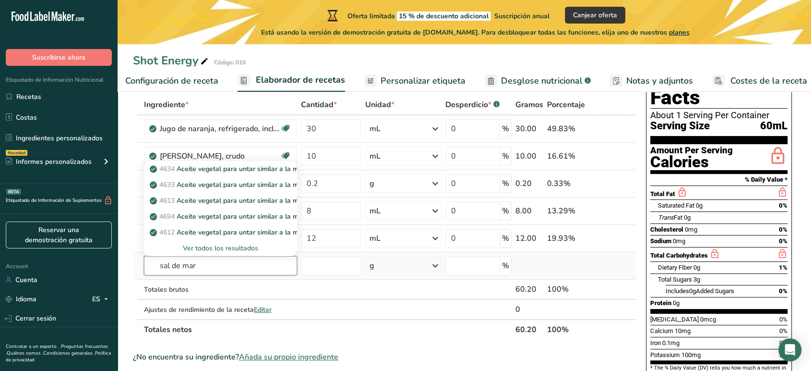
type input "sal de mar"
click at [223, 243] on div "Ver todos los resultados" at bounding box center [221, 248] width 138 height 10
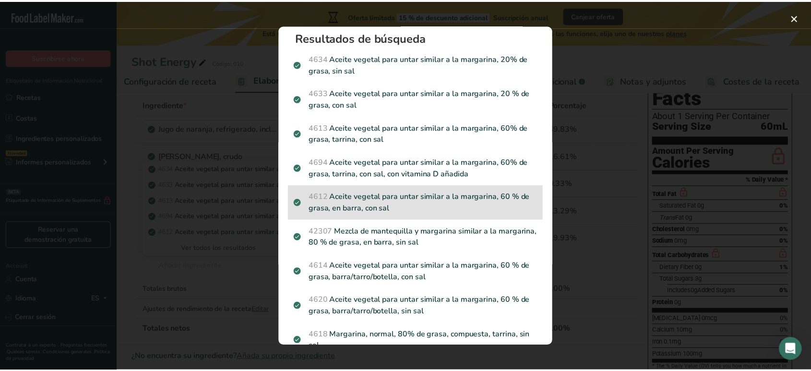
scroll to position [0, 0]
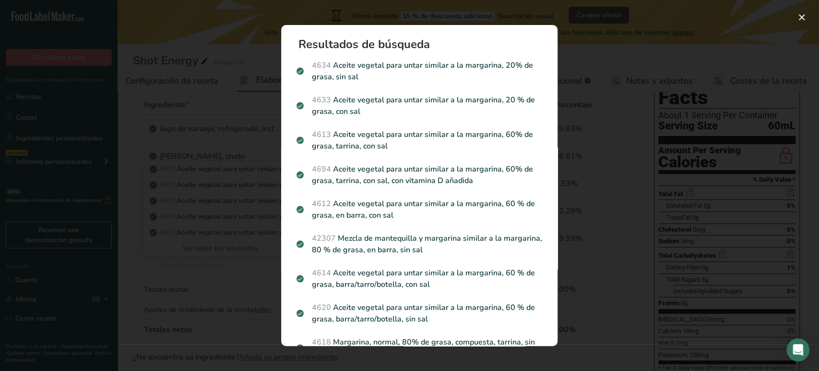
click at [594, 61] on div "Search results modal" at bounding box center [409, 185] width 819 height 371
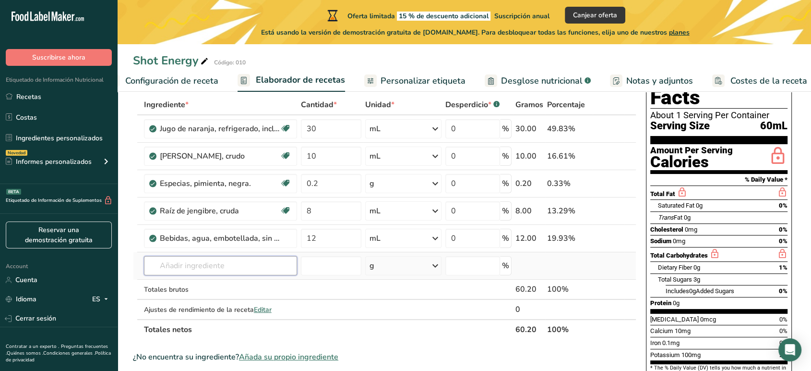
click at [197, 266] on input "text" at bounding box center [220, 265] width 153 height 19
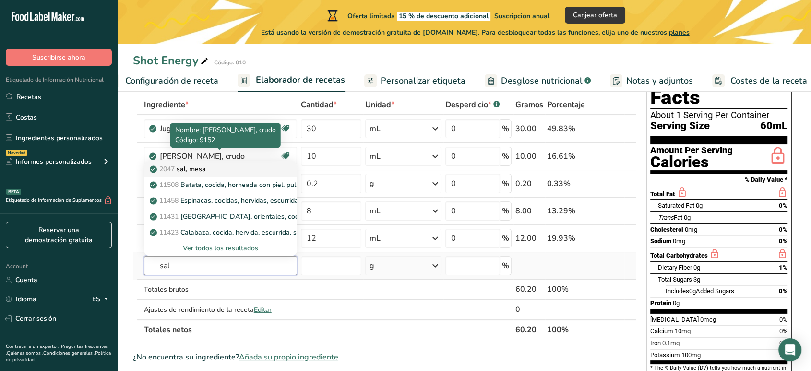
type input "sal"
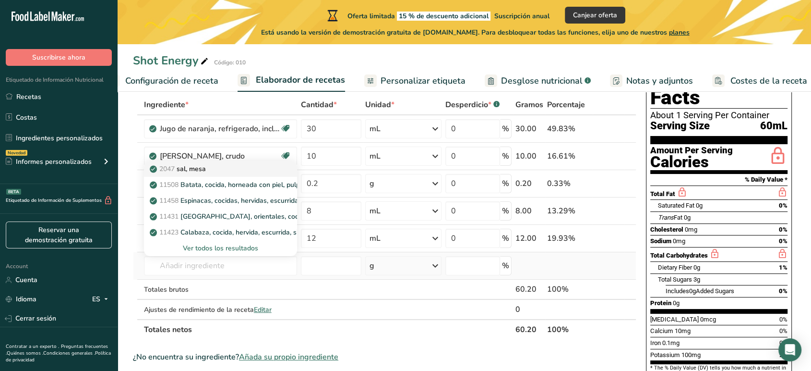
click at [200, 170] on p "2047 sal, mesa" at bounding box center [179, 169] width 54 height 10
type input "Salt, table"
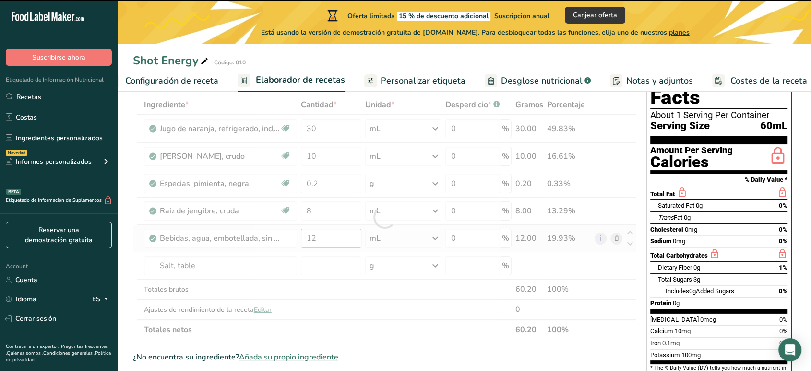
type input "0"
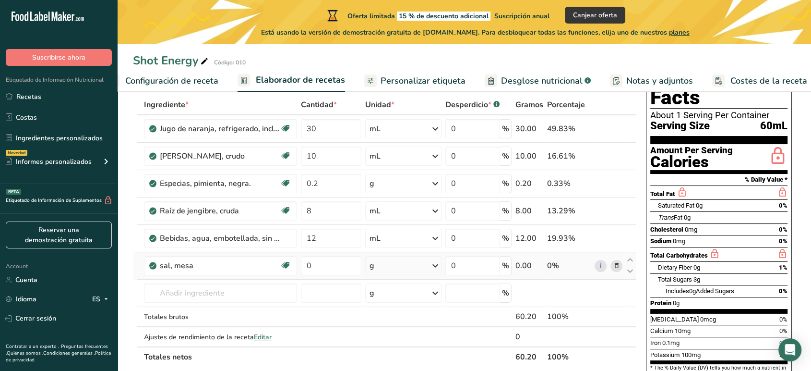
click at [407, 263] on div "g" at bounding box center [403, 265] width 76 height 19
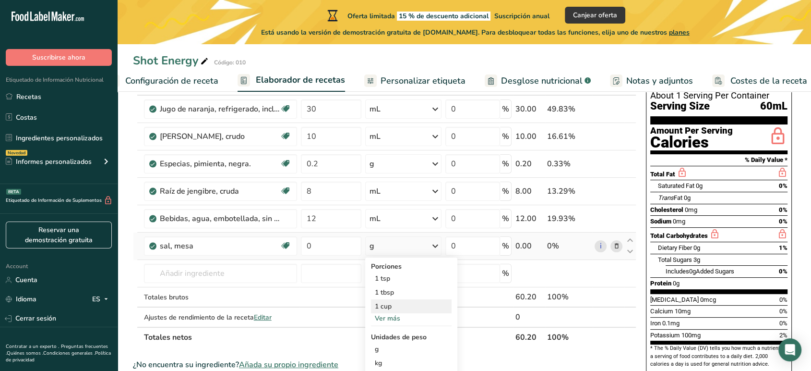
scroll to position [107, 0]
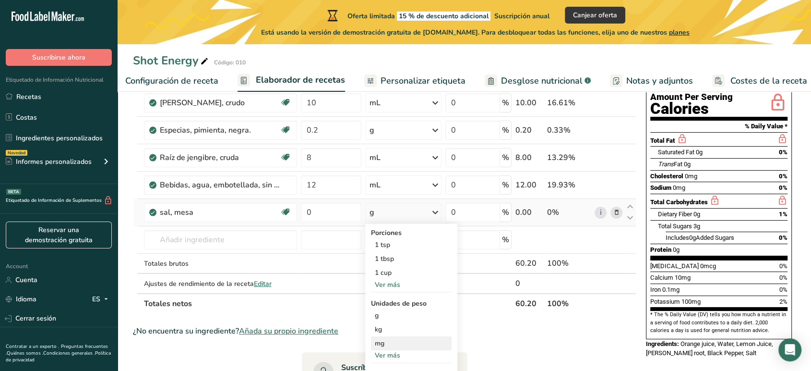
click at [404, 340] on div "mg" at bounding box center [411, 343] width 81 height 14
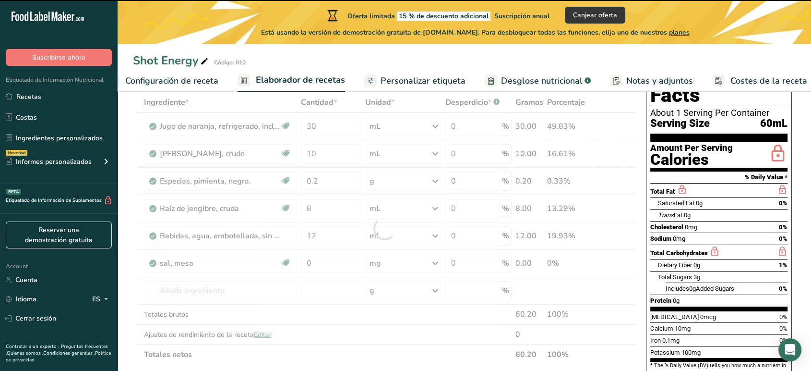
scroll to position [53, 0]
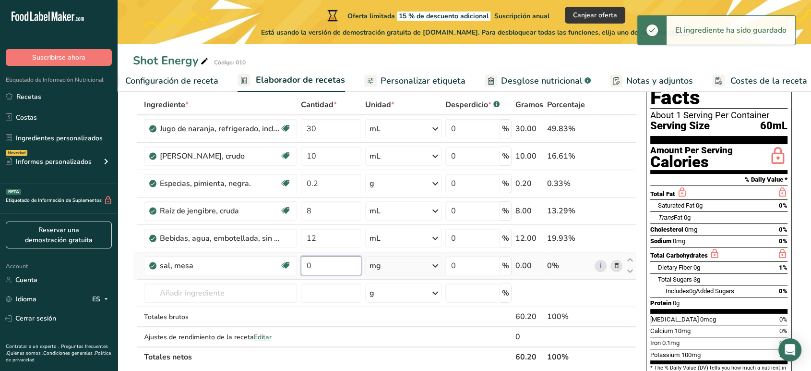
drag, startPoint x: 324, startPoint y: 262, endPoint x: 297, endPoint y: 260, distance: 27.4
click at [298, 260] on tr "sal, mesa Libre de lácteos Libre de gluten Vegano Vegetariano Libre de soja 0 m…" at bounding box center [384, 265] width 503 height 27
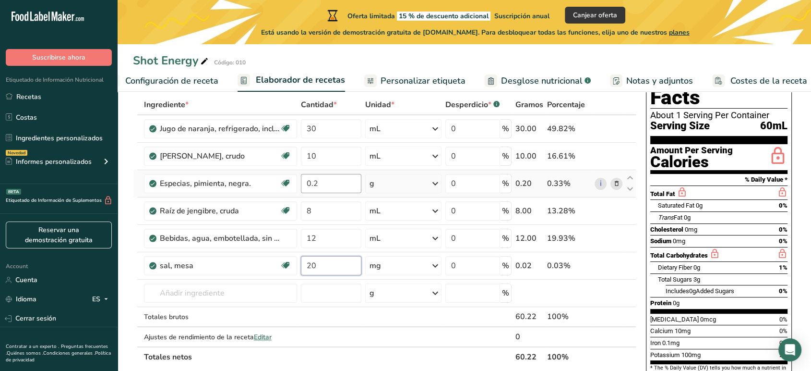
type input "20"
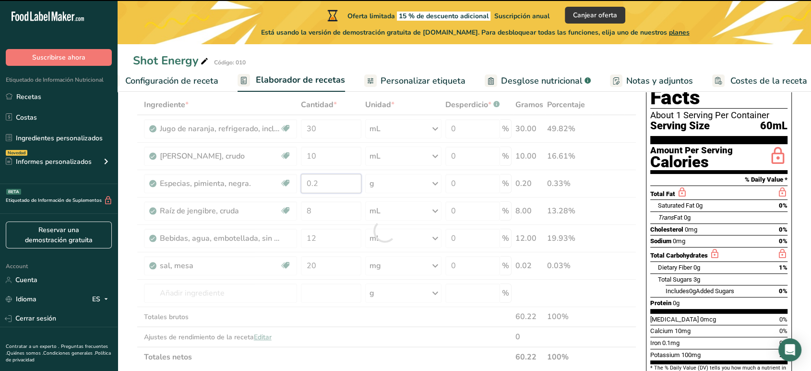
drag, startPoint x: 337, startPoint y: 183, endPoint x: 295, endPoint y: 183, distance: 42.2
click at [295, 183] on div "Ingrediente * Cantidad * Unidad * Desperdicio * .a-a{fill:#347362;}.b-a{fill:#f…" at bounding box center [384, 231] width 503 height 272
click at [398, 186] on div at bounding box center [384, 231] width 503 height 272
click at [398, 186] on div "g" at bounding box center [403, 183] width 76 height 19
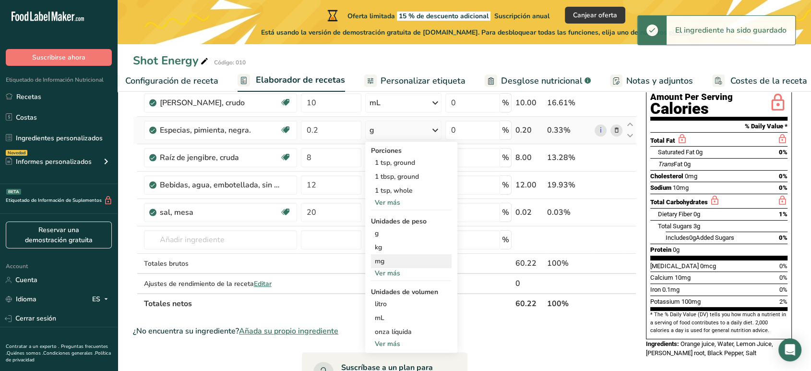
click at [383, 262] on div "mg" at bounding box center [411, 261] width 81 height 14
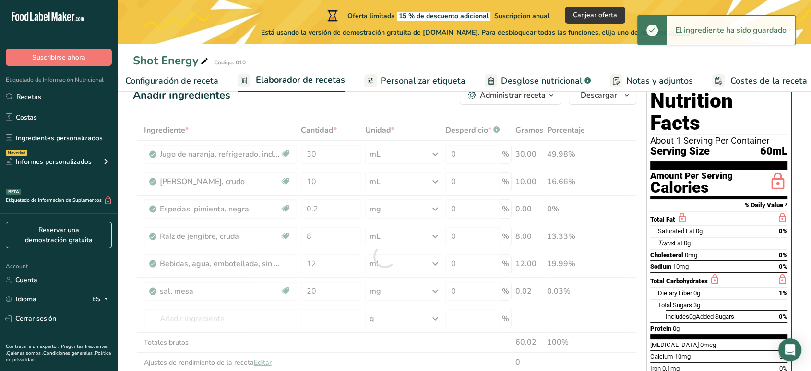
scroll to position [0, 0]
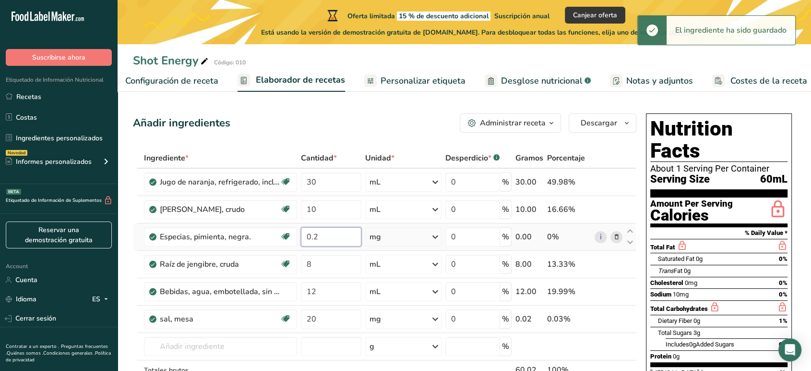
drag, startPoint x: 324, startPoint y: 238, endPoint x: 299, endPoint y: 237, distance: 25.0
click at [299, 238] on td "0.2" at bounding box center [331, 236] width 64 height 27
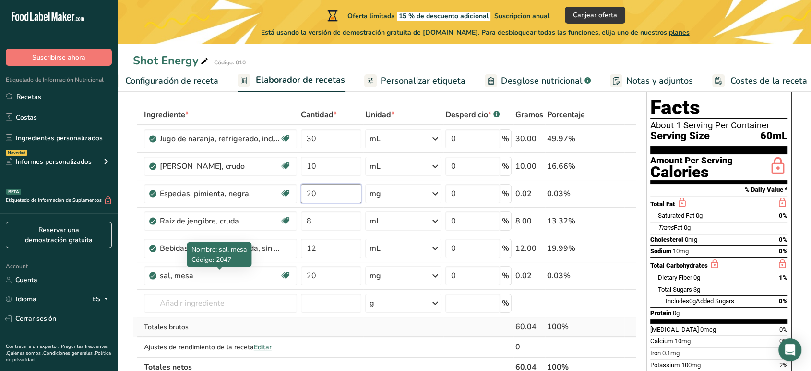
scroll to position [53, 0]
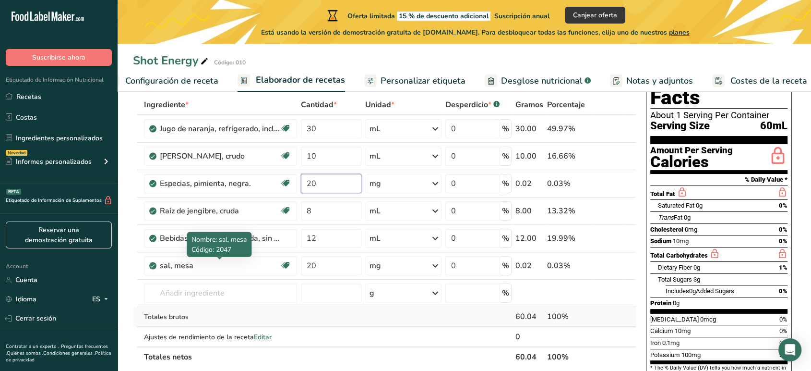
type input "20"
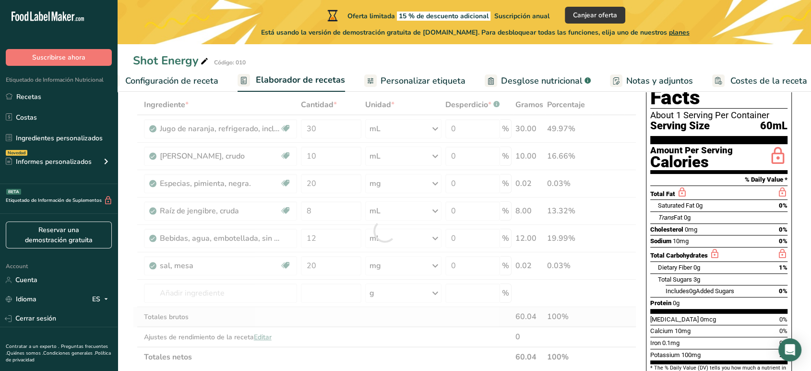
click at [292, 314] on div "Ingrediente * Cantidad * Unidad * Desperdicio * .a-a{fill:#347362;}.b-a{fill:#f…" at bounding box center [384, 231] width 503 height 272
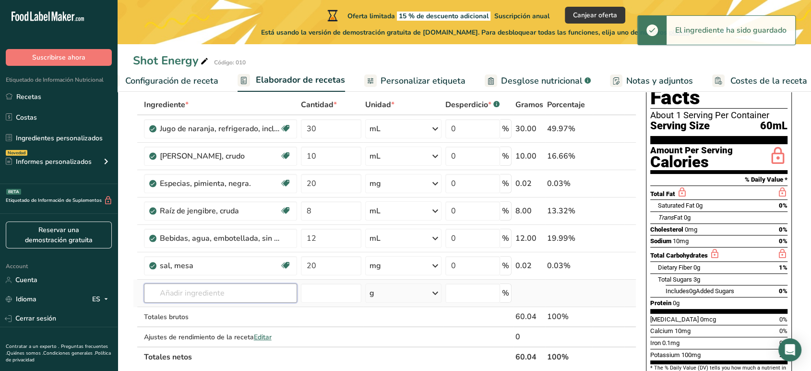
click at [222, 296] on input "text" at bounding box center [220, 292] width 153 height 19
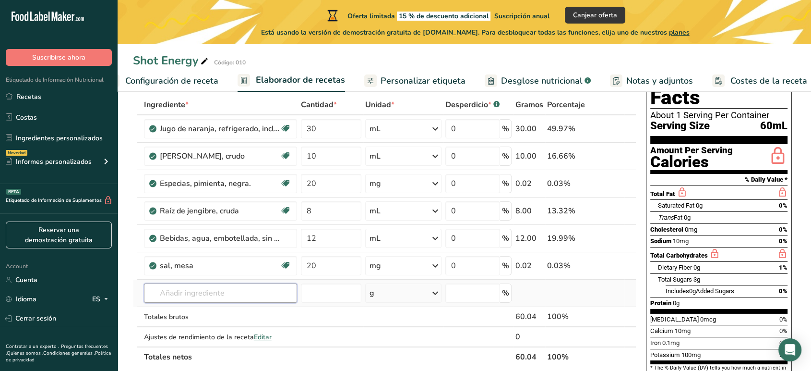
click at [236, 291] on input "text" at bounding box center [220, 292] width 153 height 19
type input "guarana"
click at [219, 272] on div "Añada su propio ingrediente" at bounding box center [221, 275] width 138 height 10
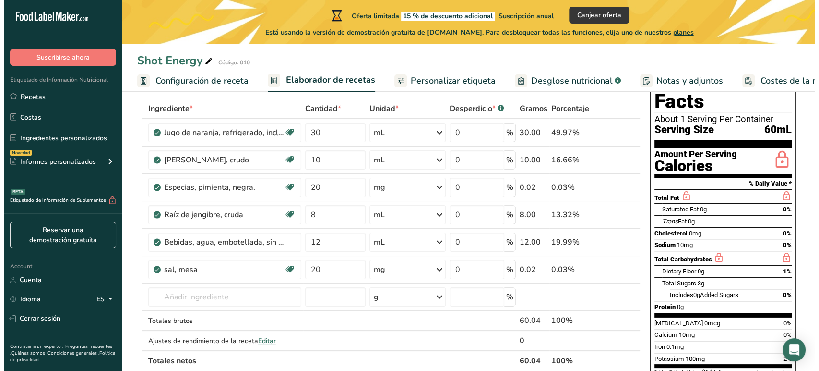
scroll to position [53, 0]
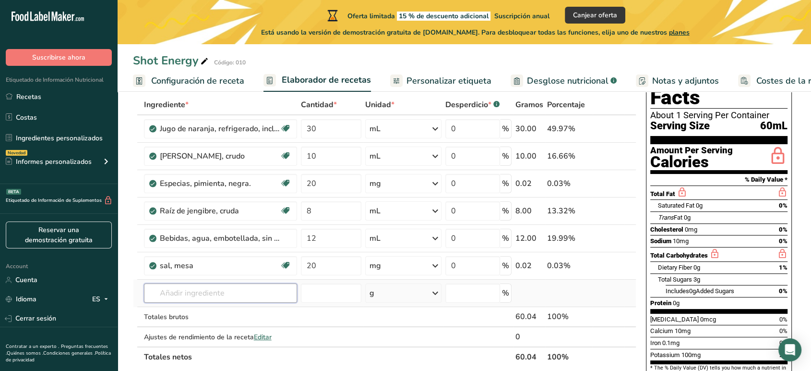
click at [165, 294] on input "text" at bounding box center [220, 292] width 153 height 19
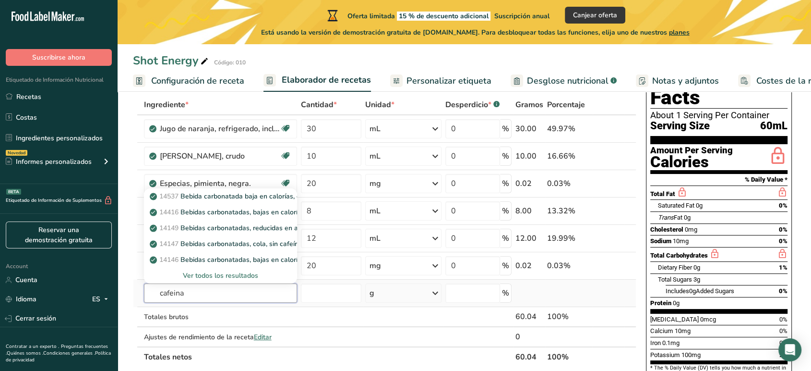
type input "cafeina"
click at [231, 277] on div "Ver todos los resultados" at bounding box center [221, 275] width 138 height 10
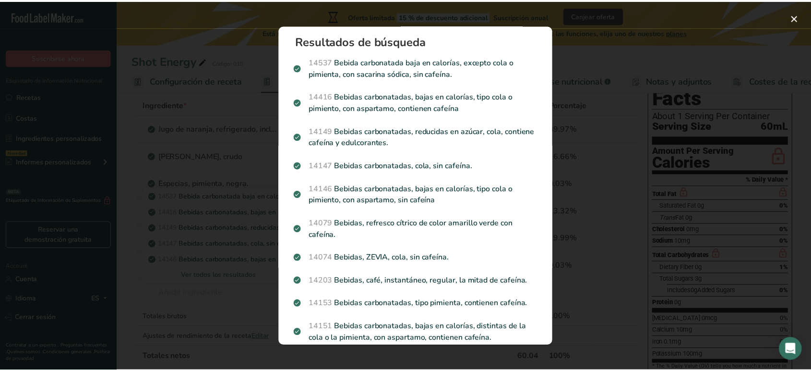
scroll to position [0, 0]
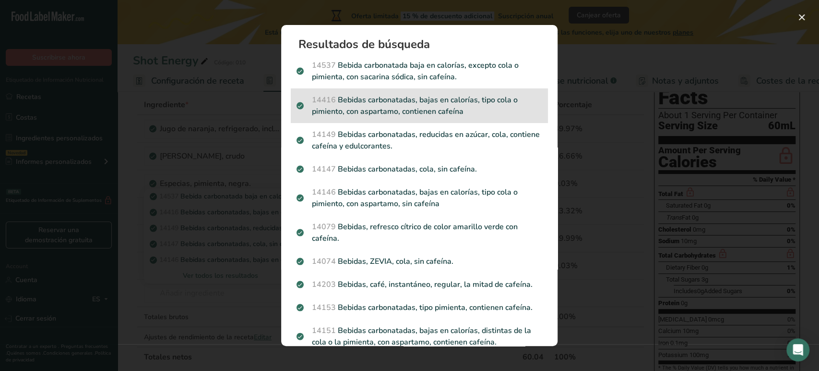
click at [500, 114] on p "14416 Bebidas carbonatadas, bajas en calorías, tipo cola o pimiento, con aspart…" at bounding box center [420, 105] width 246 height 23
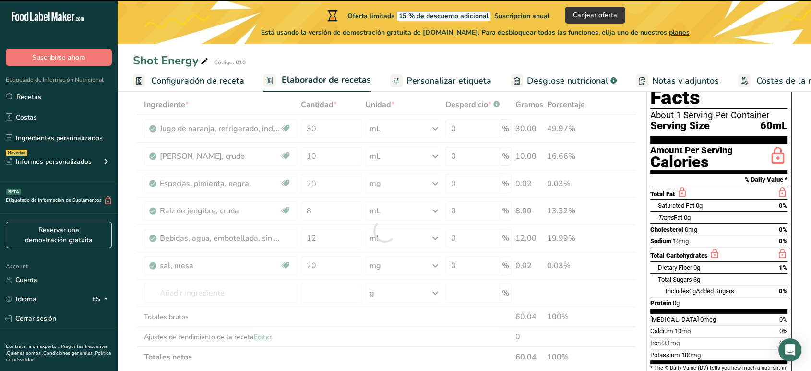
type input "0"
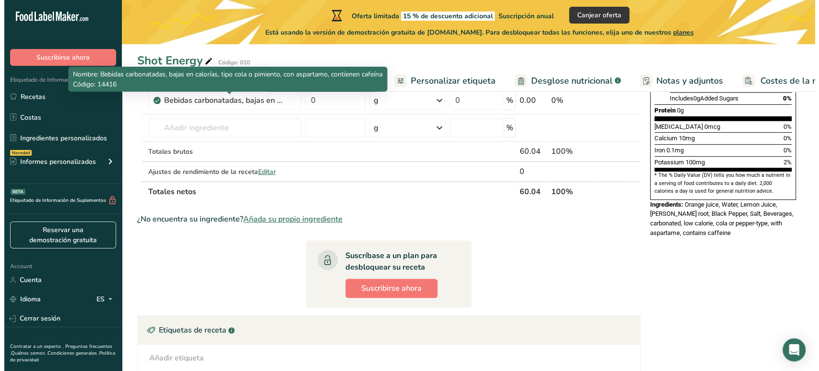
scroll to position [266, 0]
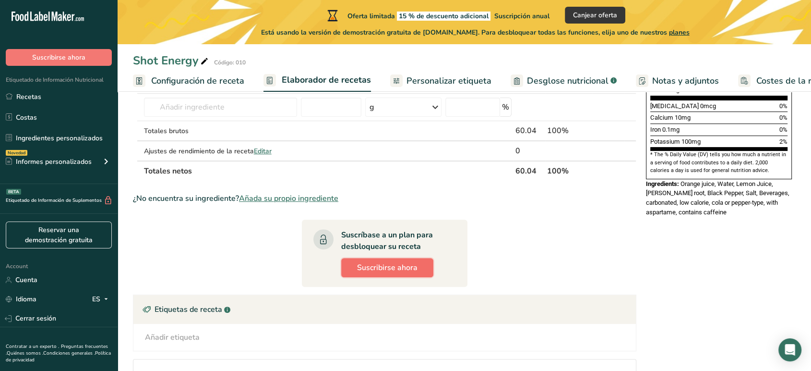
click at [351, 263] on button "Suscribirse ahora" at bounding box center [387, 267] width 92 height 19
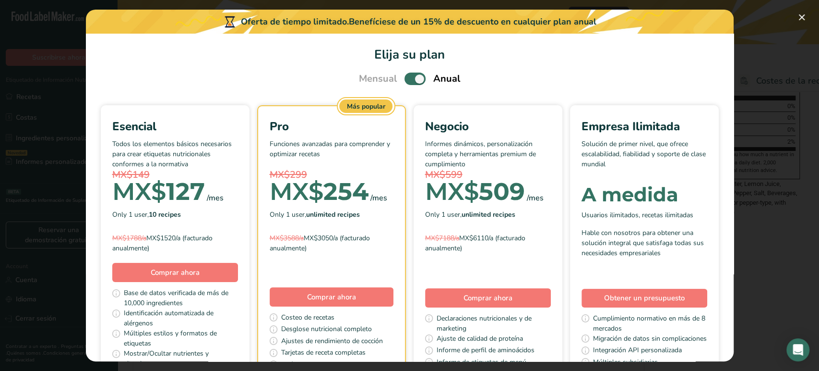
scroll to position [0, 0]
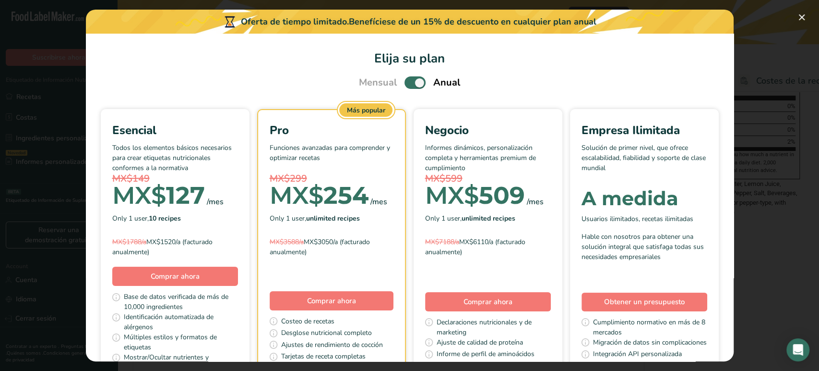
click at [414, 84] on span "Pick Your Pricing Plan Modal" at bounding box center [415, 82] width 21 height 12
click at [411, 84] on input "Pick Your Pricing Plan Modal" at bounding box center [408, 83] width 6 height 6
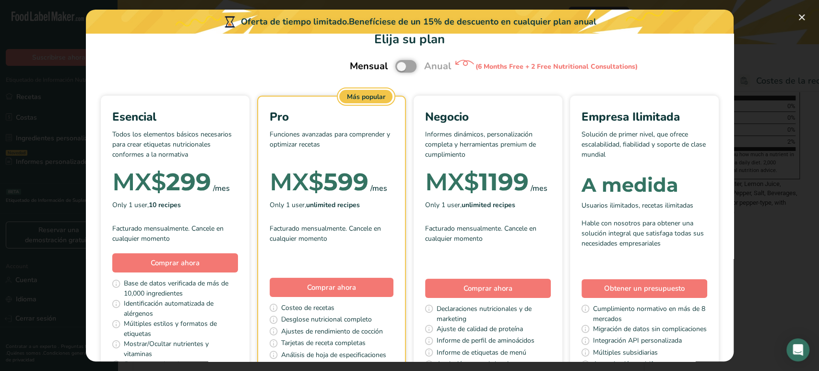
scroll to position [53, 0]
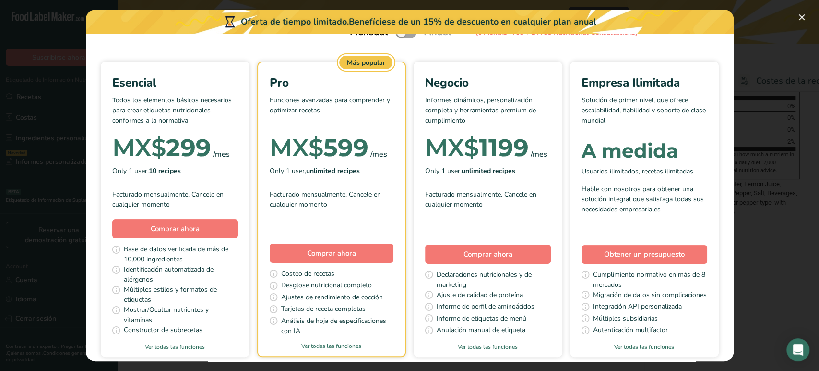
click at [238, 108] on p "Todos los elementos básicos necesarios para crear etiquetas nutricionales confo…" at bounding box center [175, 109] width 126 height 29
click at [238, 124] on div "Pick Your Pricing Plan Modal" at bounding box center [175, 131] width 126 height 14
click at [211, 154] on div "MX$ 299" at bounding box center [161, 147] width 99 height 19
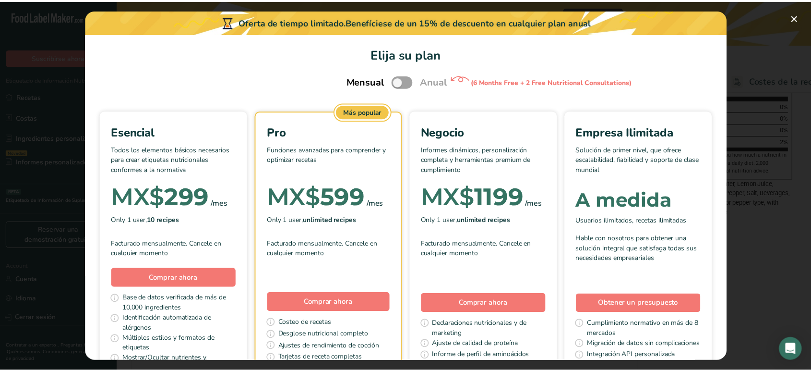
scroll to position [0, 0]
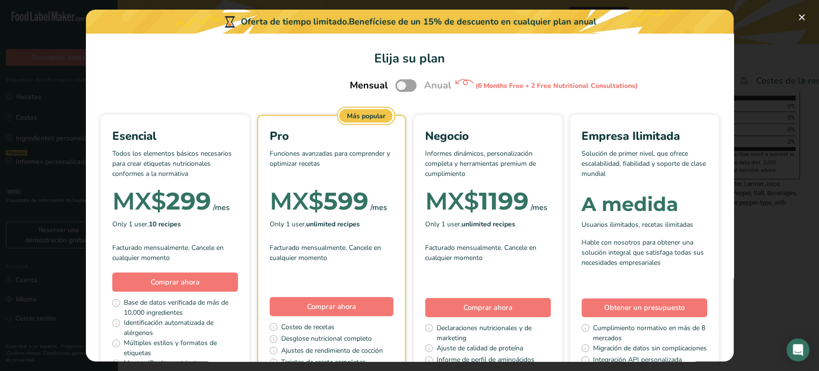
click at [399, 77] on div "Mensual Anual (6 Months Free + 2 Free Nutritional Consultations)" at bounding box center [409, 85] width 143 height 20
click at [399, 82] on span "Pick Your Pricing Plan Modal" at bounding box center [405, 85] width 21 height 12
click at [399, 83] on input "Pick Your Pricing Plan Modal" at bounding box center [398, 86] width 6 height 6
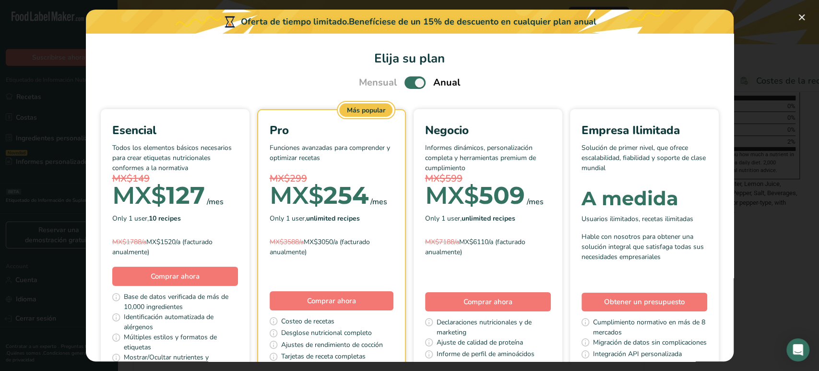
click at [238, 159] on p "Todos los elementos básicos necesarios para crear etiquetas nutricionales confo…" at bounding box center [175, 157] width 126 height 29
click at [413, 84] on span "Pick Your Pricing Plan Modal" at bounding box center [415, 82] width 21 height 12
click at [411, 84] on input "Pick Your Pricing Plan Modal" at bounding box center [408, 83] width 6 height 6
checkbox input "false"
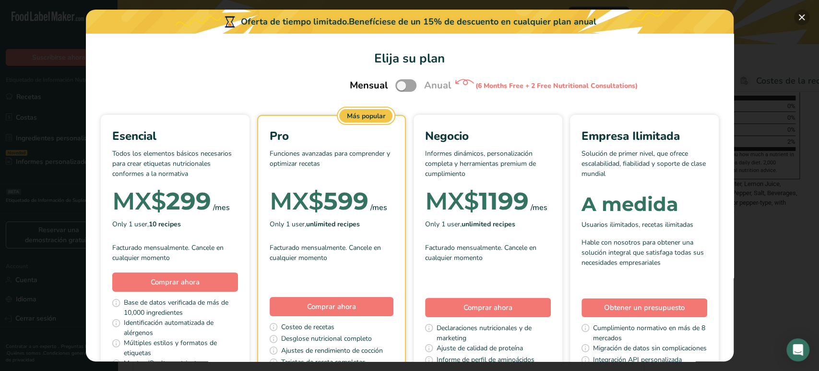
click at [806, 16] on button "Pick Your Pricing Plan Modal" at bounding box center [801, 17] width 15 height 15
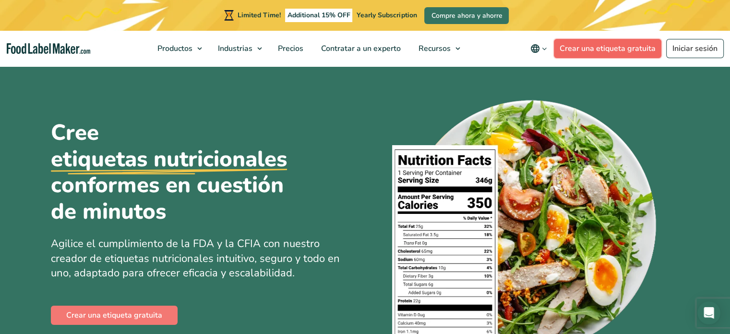
click at [578, 52] on link "Crear una etiqueta gratuita" at bounding box center [608, 48] width 108 height 19
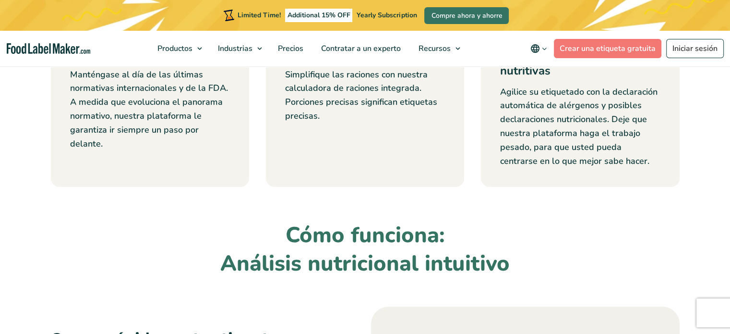
scroll to position [672, 0]
